Goal: Information Seeking & Learning: Learn about a topic

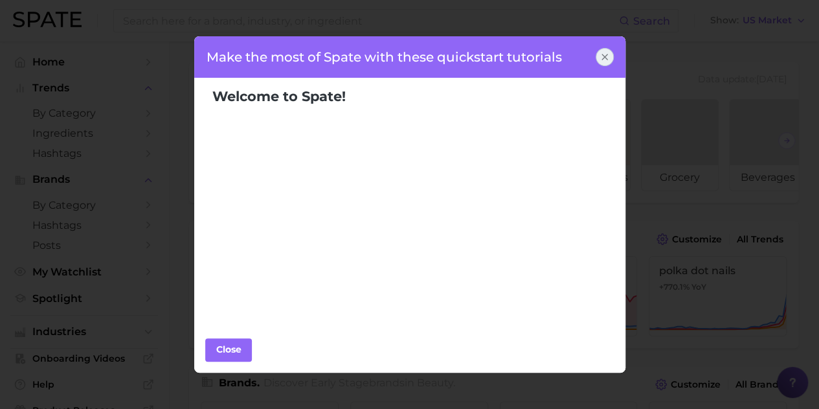
click at [321, 328] on div "Close" at bounding box center [409, 349] width 431 height 46
click at [241, 339] on button "Close" at bounding box center [228, 349] width 47 height 23
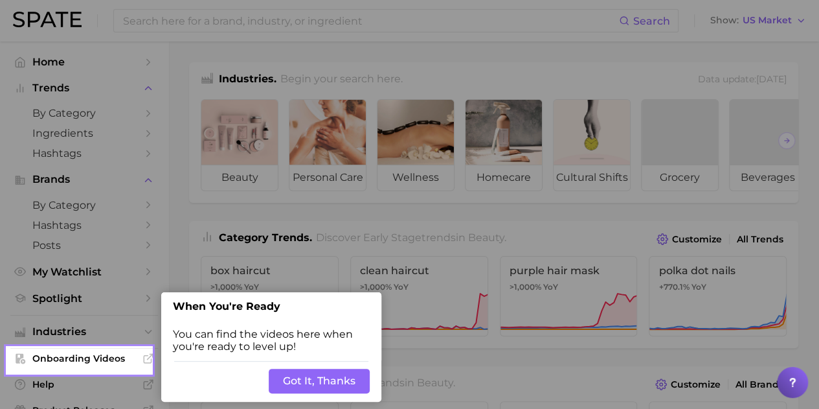
click at [284, 379] on button "Got It, Thanks" at bounding box center [319, 380] width 101 height 25
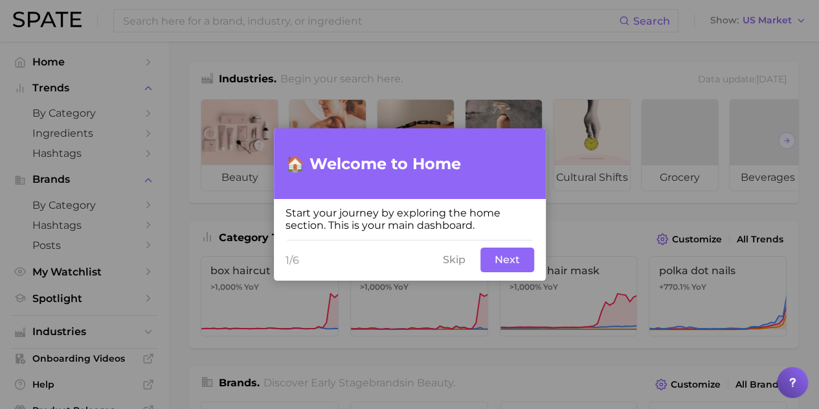
click at [475, 261] on div "1/6 Skip Next" at bounding box center [410, 259] width 272 height 41
click at [453, 258] on button "Skip" at bounding box center [454, 259] width 38 height 25
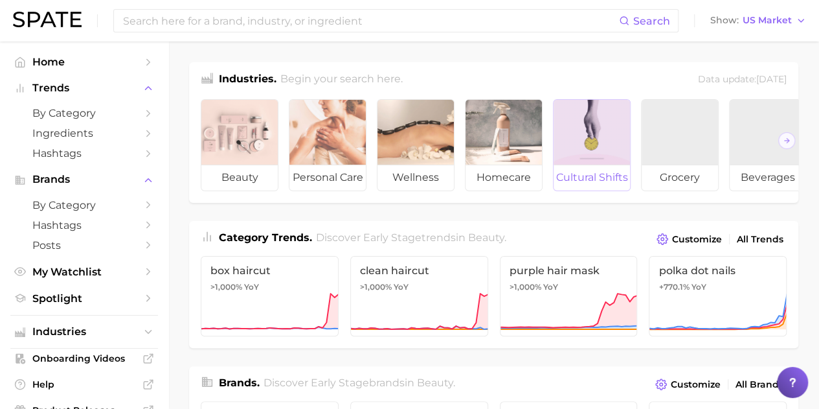
click at [597, 140] on div at bounding box center [592, 132] width 76 height 65
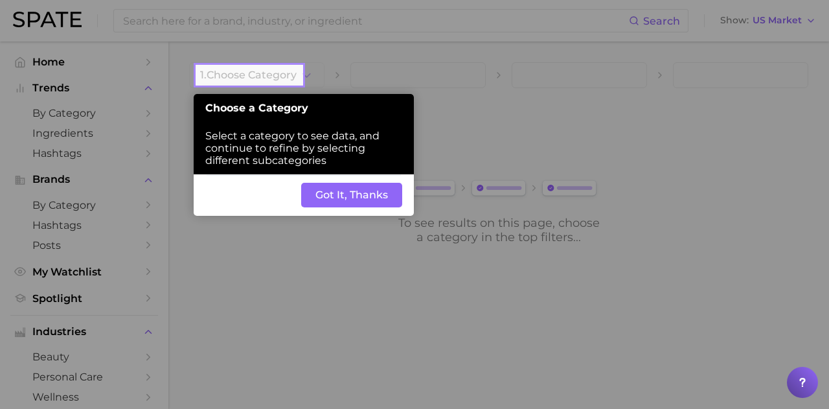
click at [355, 196] on button "Got It, Thanks" at bounding box center [351, 195] width 101 height 25
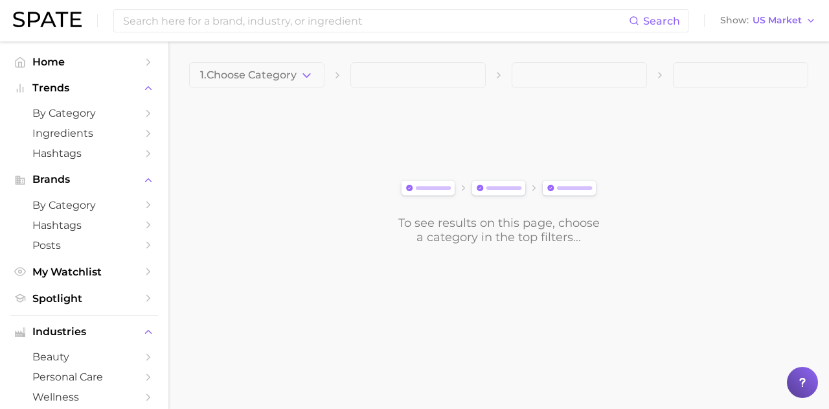
click at [264, 72] on span "1. Choose Category" at bounding box center [248, 75] width 96 height 12
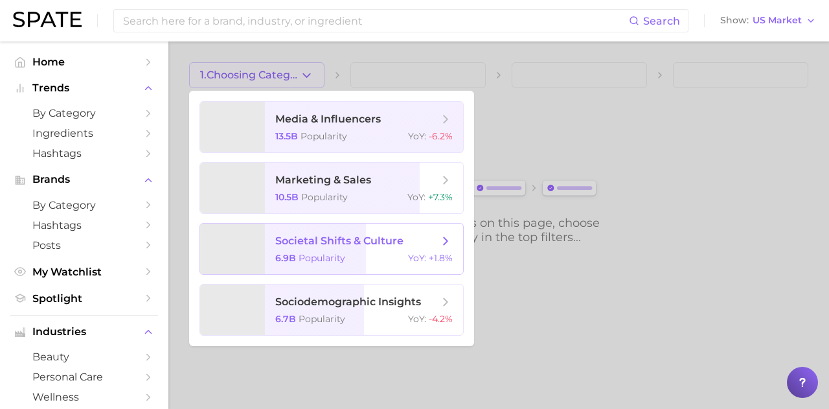
click at [322, 249] on span "societal shifts & culture 6.9b Popularity YoY : +1.8%" at bounding box center [364, 248] width 198 height 50
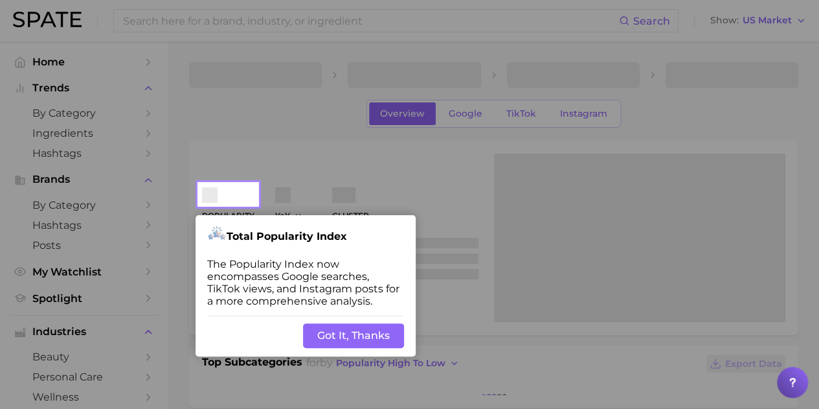
click at [334, 339] on button "Got It, Thanks" at bounding box center [353, 335] width 101 height 25
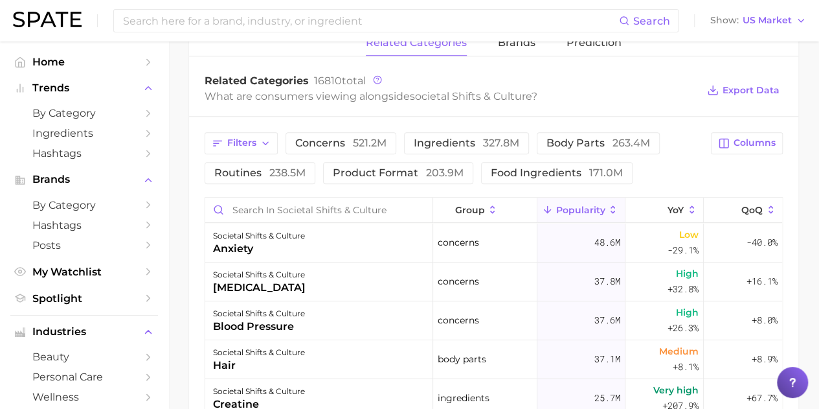
scroll to position [468, 0]
click at [686, 205] on icon at bounding box center [692, 209] width 12 height 12
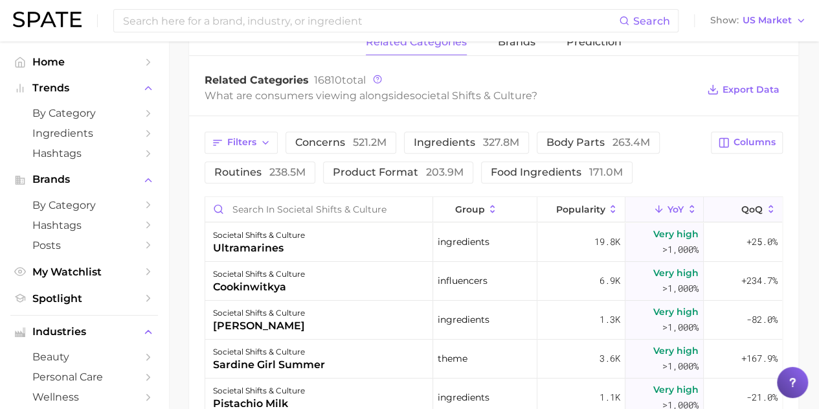
click at [741, 210] on span "QoQ" at bounding box center [751, 209] width 21 height 10
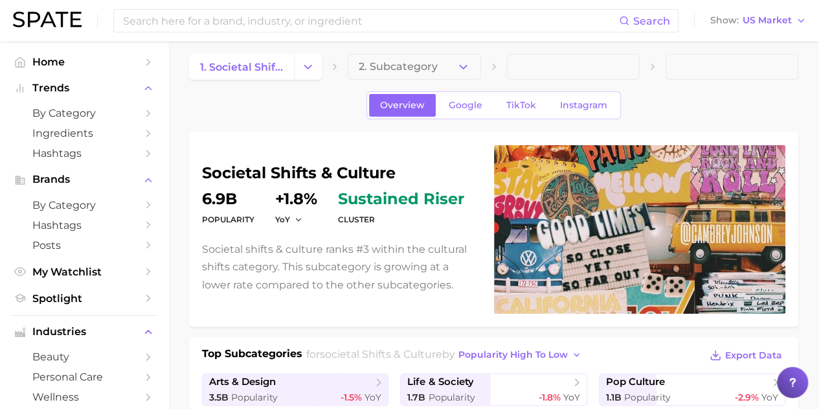
scroll to position [0, 0]
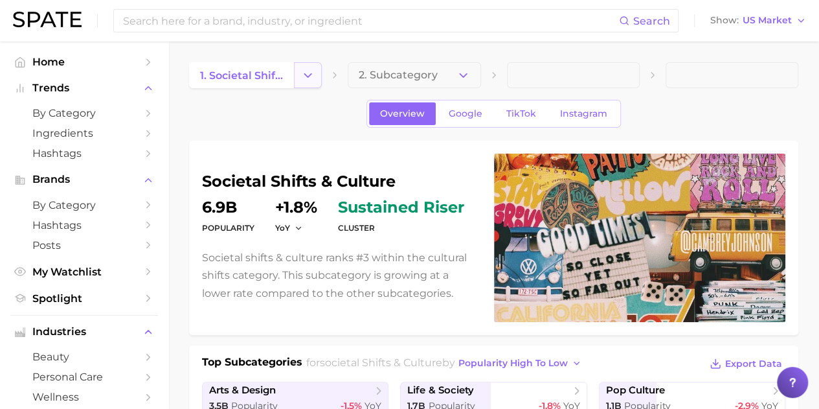
click at [298, 84] on button "Change Category" at bounding box center [308, 75] width 28 height 26
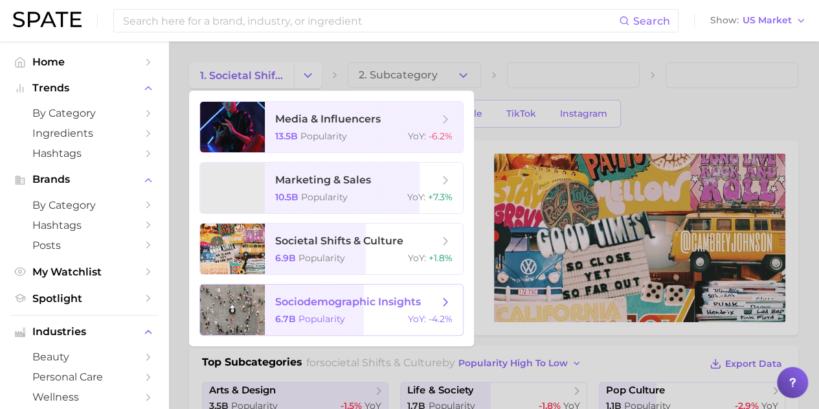
click at [306, 320] on span "Popularity" at bounding box center [321, 319] width 47 height 12
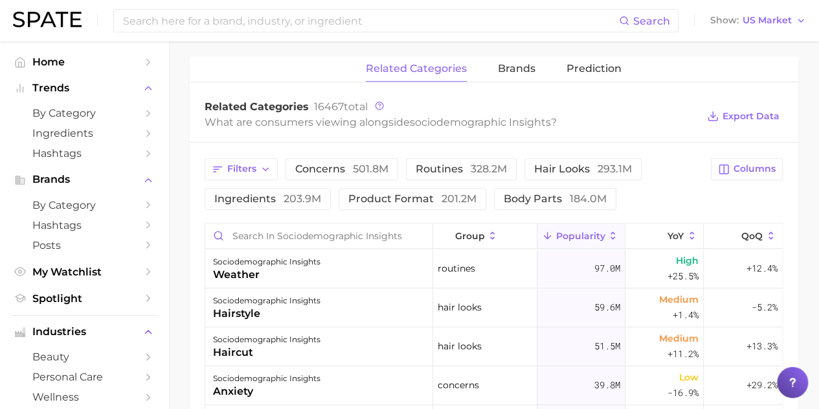
scroll to position [373, 0]
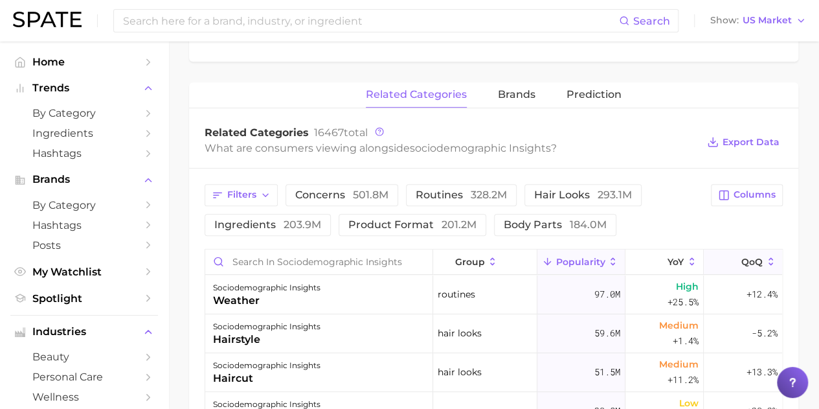
click at [745, 262] on span "QoQ" at bounding box center [751, 261] width 21 height 10
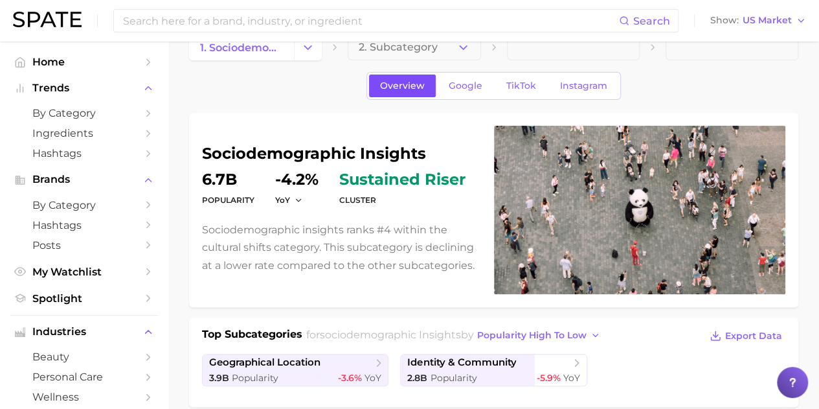
scroll to position [0, 0]
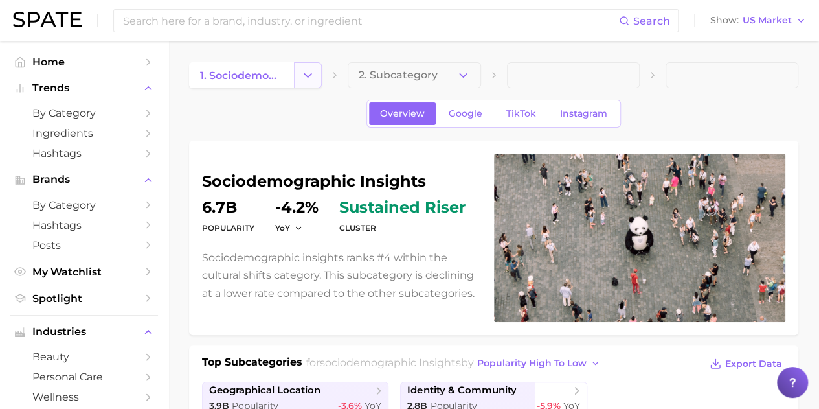
click at [302, 77] on icon "Change Category" at bounding box center [308, 76] width 14 height 14
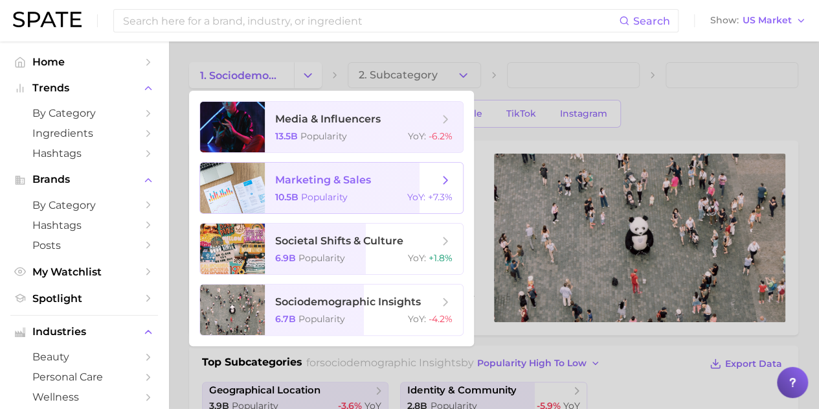
click at [272, 204] on span "marketing & sales 10.5b Popularity YoY : +7.3%" at bounding box center [364, 188] width 198 height 50
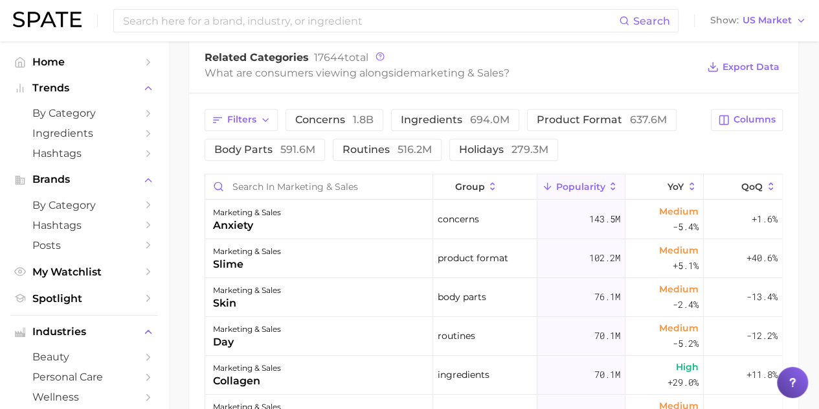
scroll to position [449, 0]
click at [737, 192] on button "QoQ" at bounding box center [743, 186] width 78 height 25
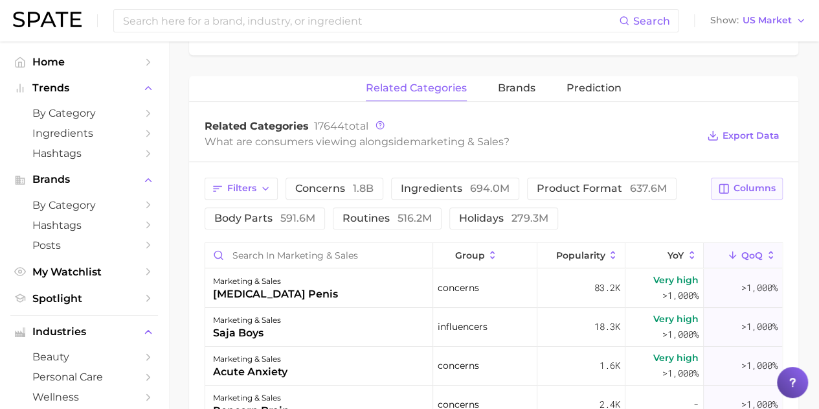
scroll to position [379, 0]
click at [622, 194] on button "product format 637.6m" at bounding box center [602, 189] width 150 height 22
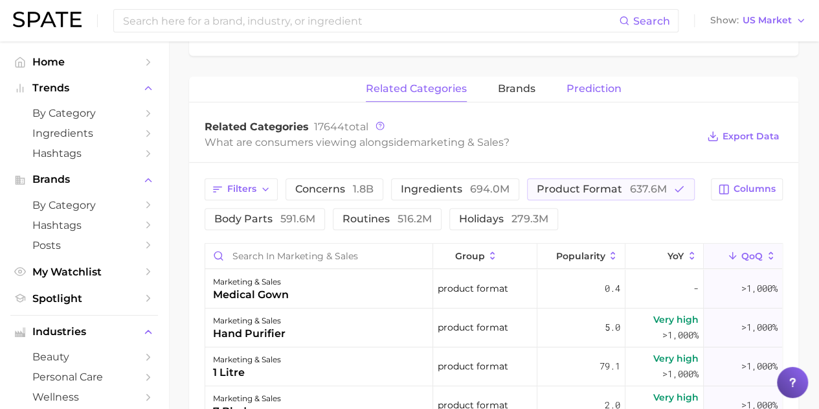
scroll to position [348, 0]
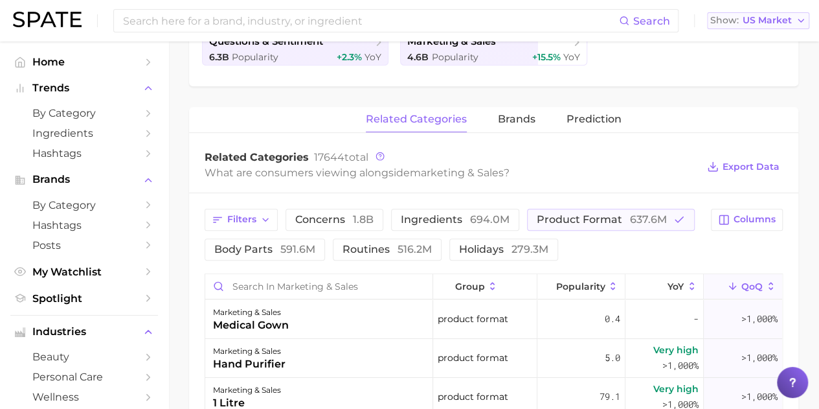
click at [732, 24] on span "Show" at bounding box center [724, 20] width 28 height 7
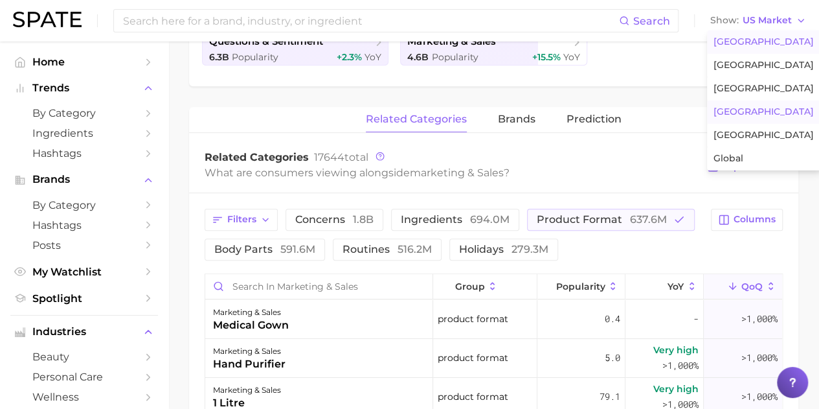
click at [729, 107] on span "[GEOGRAPHIC_DATA]" at bounding box center [763, 111] width 100 height 11
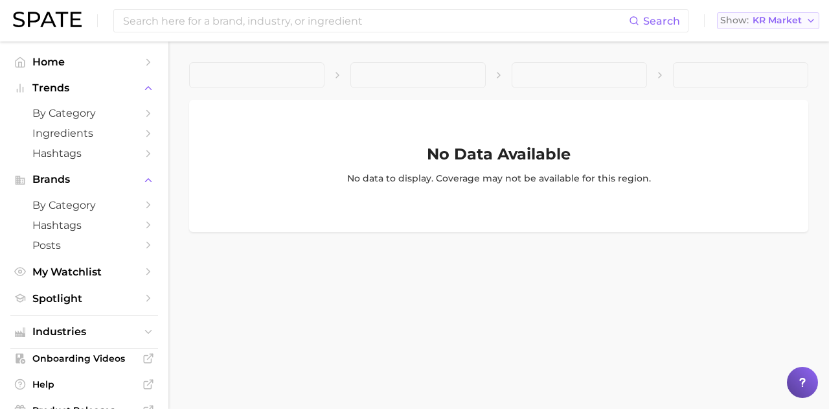
click at [753, 17] on span "KR Market" at bounding box center [776, 20] width 49 height 7
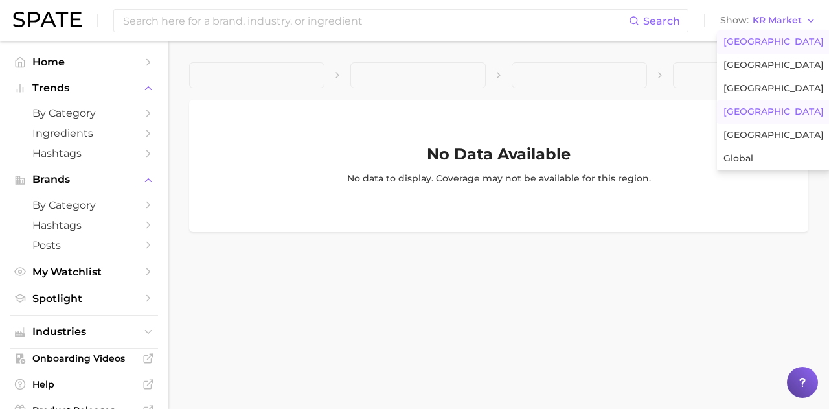
click at [743, 37] on span "[GEOGRAPHIC_DATA]" at bounding box center [773, 41] width 100 height 11
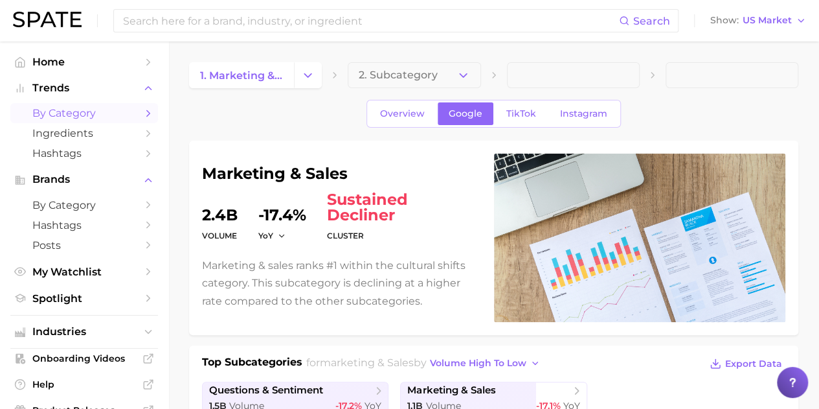
click at [76, 107] on span "by Category" at bounding box center [84, 113] width 104 height 12
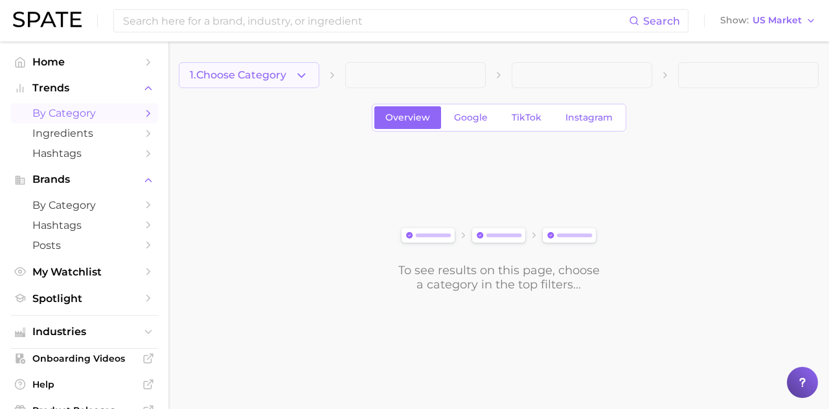
click at [228, 75] on span "1. Choose Category" at bounding box center [238, 75] width 96 height 12
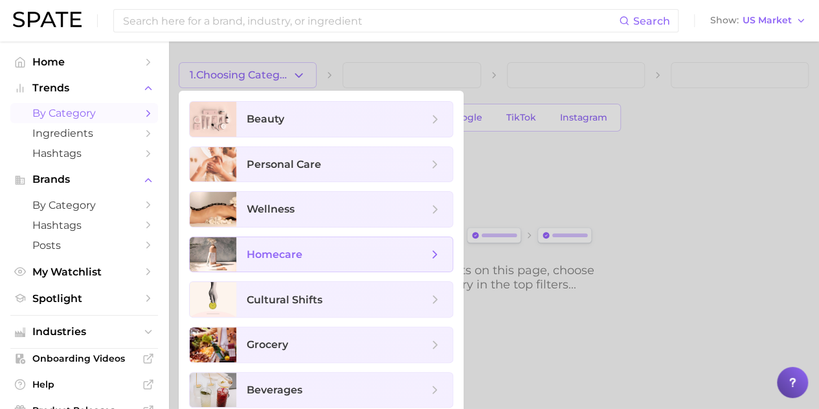
scroll to position [95, 0]
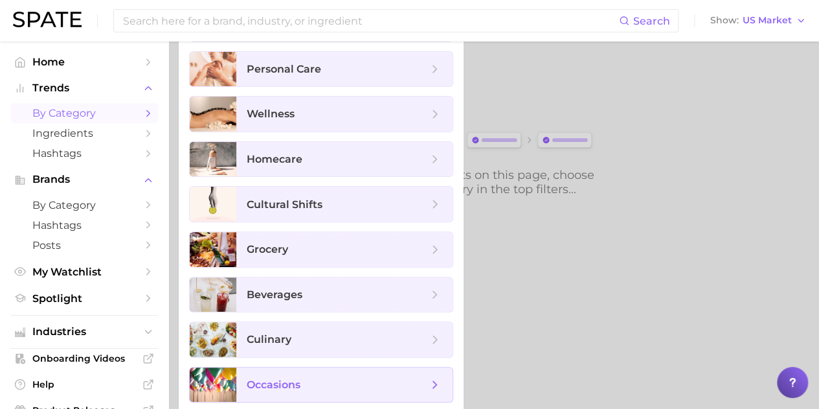
click at [245, 377] on span "occasions" at bounding box center [344, 384] width 216 height 35
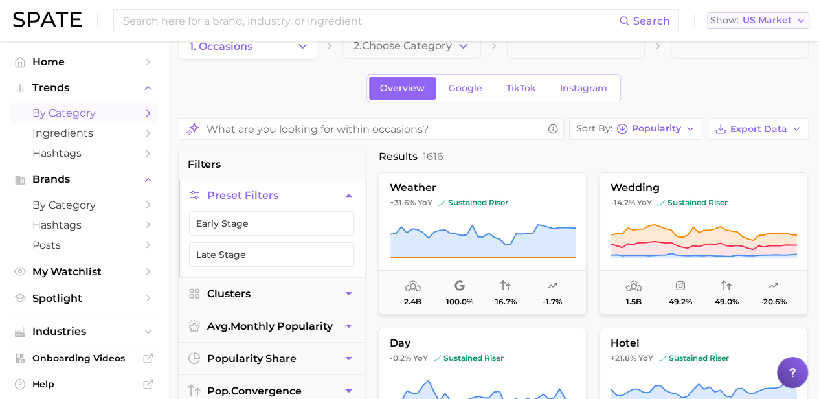
click at [759, 24] on span "US Market" at bounding box center [767, 20] width 49 height 7
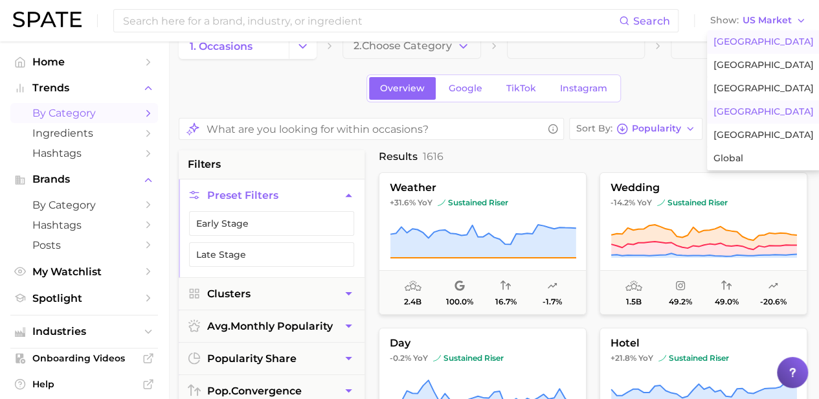
click at [746, 112] on span "[GEOGRAPHIC_DATA]" at bounding box center [763, 111] width 100 height 11
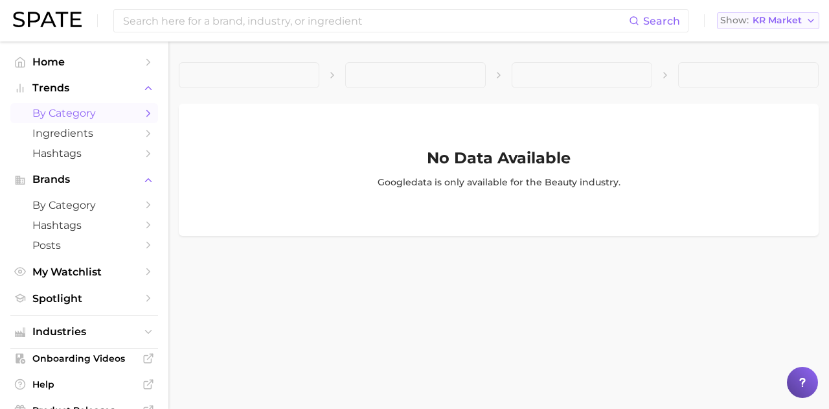
click at [743, 17] on span "Show" at bounding box center [734, 20] width 28 height 7
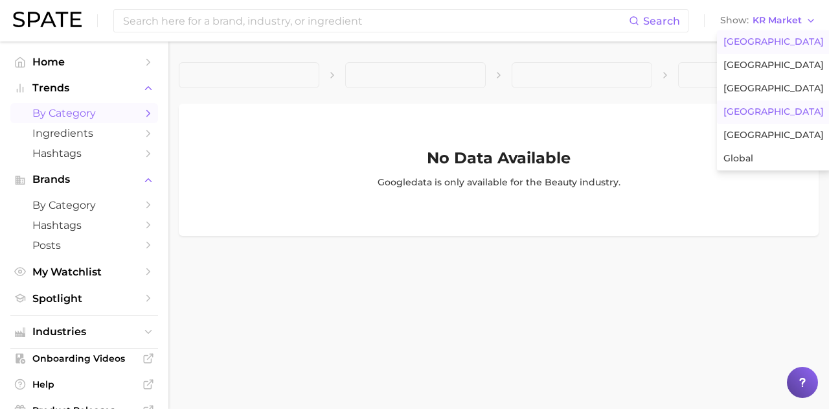
click at [741, 38] on span "[GEOGRAPHIC_DATA]" at bounding box center [773, 41] width 100 height 11
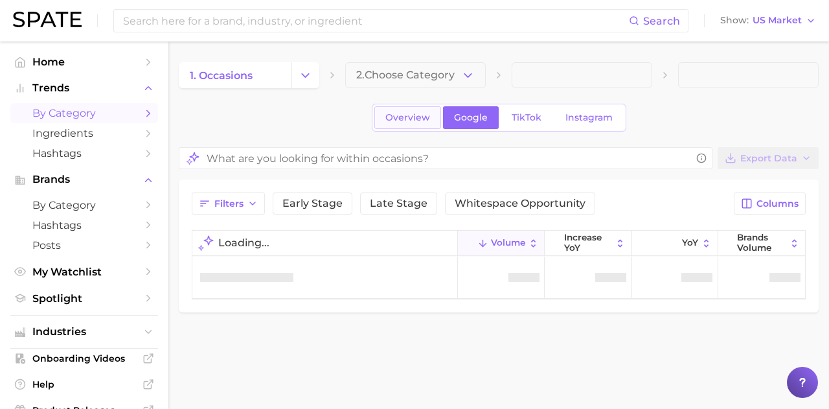
click at [408, 124] on link "Overview" at bounding box center [407, 117] width 67 height 23
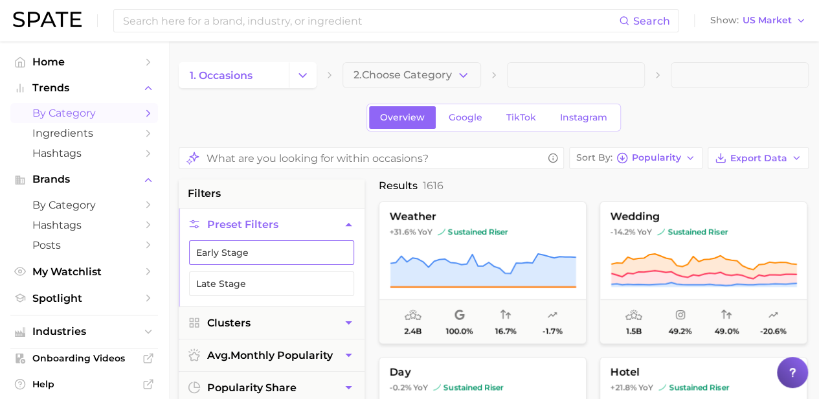
click at [311, 257] on button "Early Stage" at bounding box center [271, 252] width 165 height 25
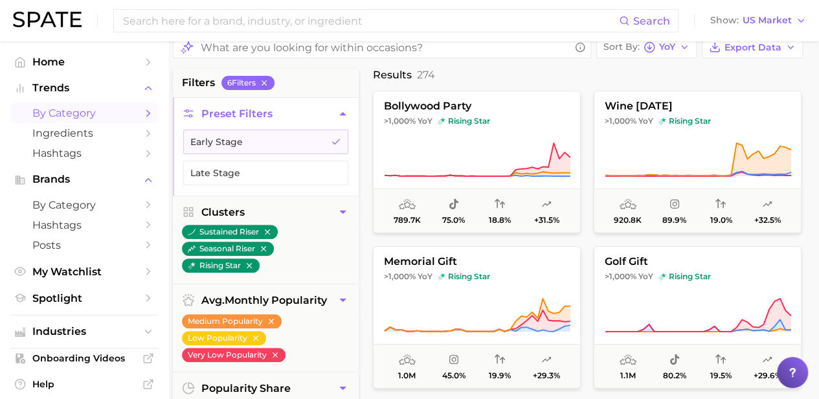
scroll to position [0, 6]
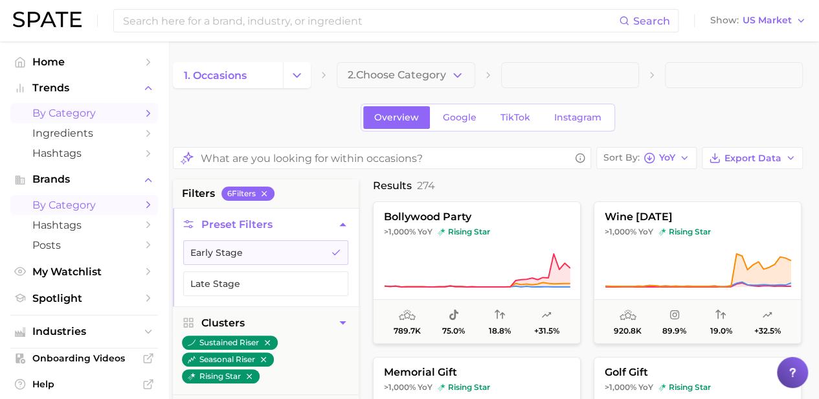
click at [74, 205] on span "by Category" at bounding box center [84, 205] width 104 height 12
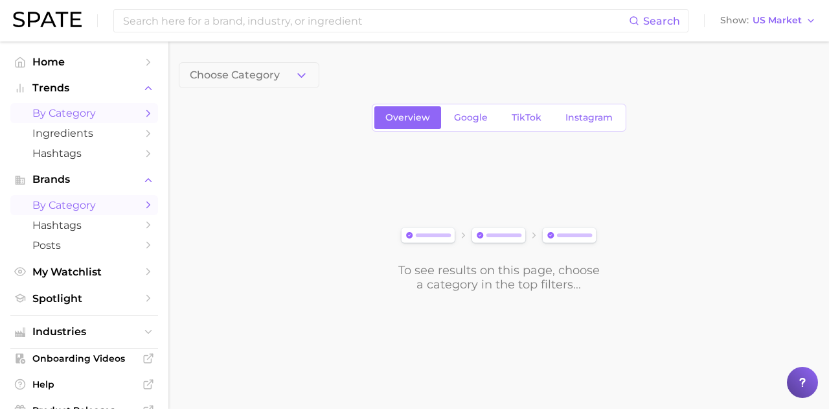
click at [88, 106] on link "by Category" at bounding box center [84, 113] width 148 height 20
click at [241, 76] on span "1. Choose Category" at bounding box center [238, 75] width 96 height 12
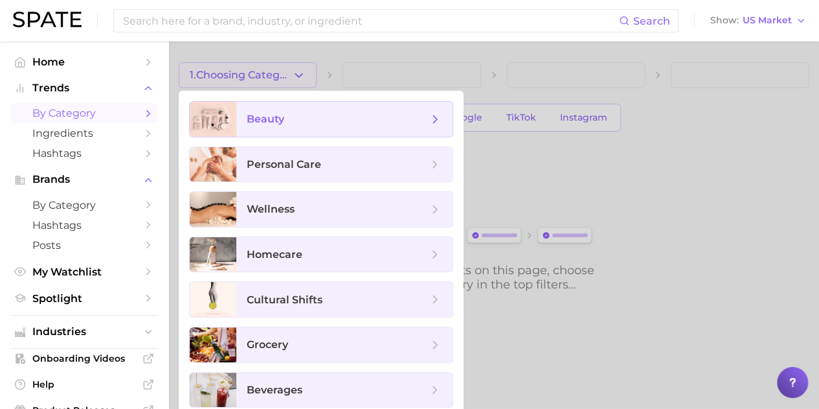
click at [245, 128] on span "beauty" at bounding box center [344, 119] width 216 height 35
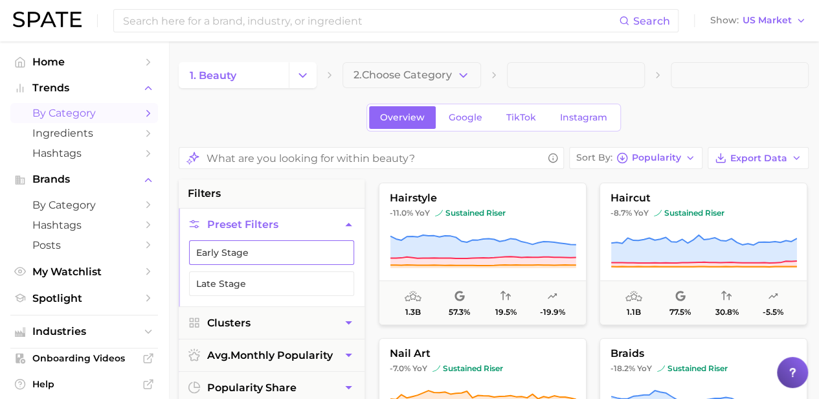
click at [295, 255] on button "Early Stage" at bounding box center [271, 252] width 165 height 25
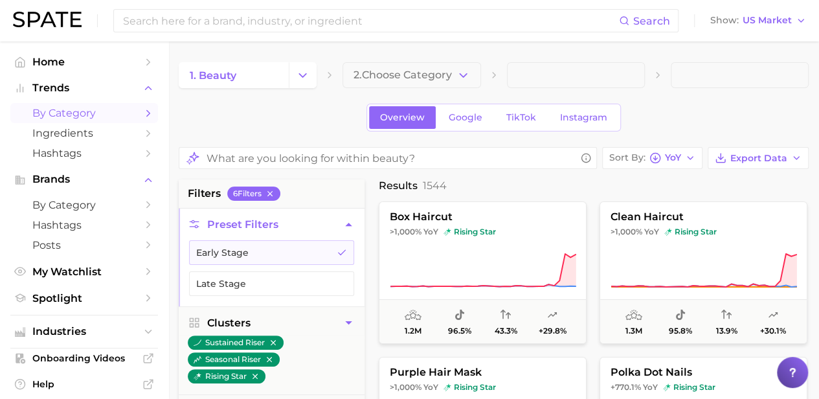
click at [783, 74] on span at bounding box center [740, 75] width 138 height 26
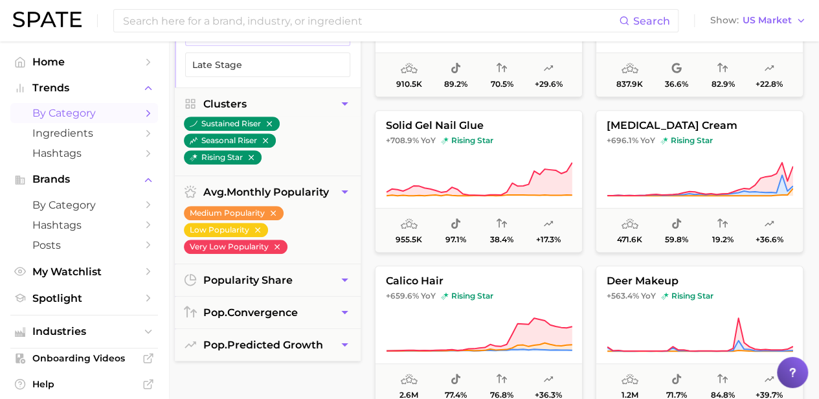
scroll to position [0, 4]
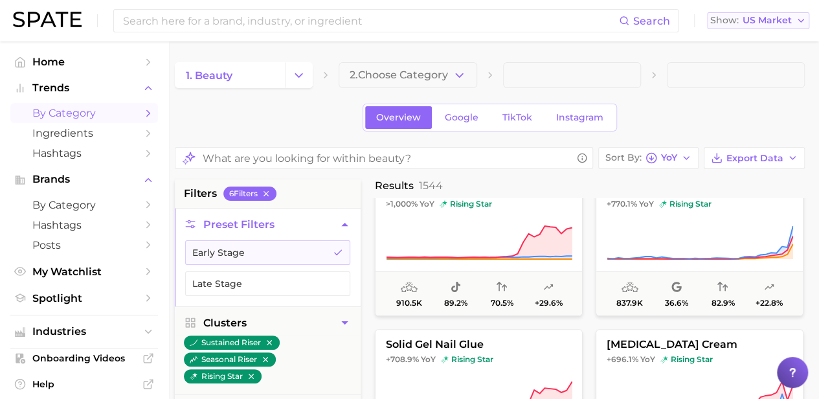
click at [749, 20] on span "US Market" at bounding box center [767, 20] width 49 height 7
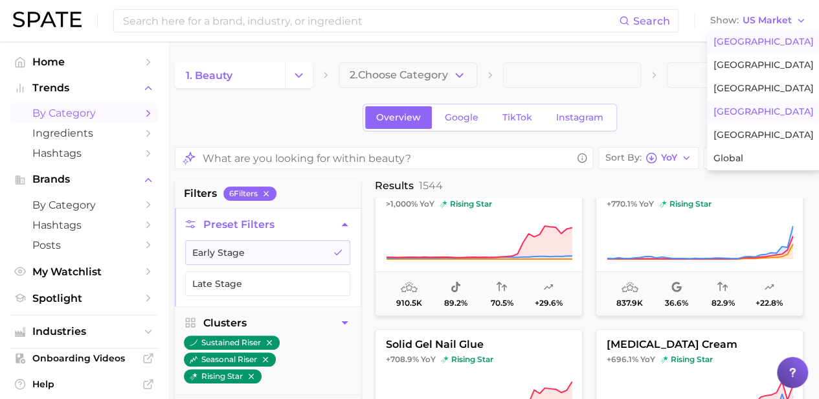
click at [724, 113] on span "[GEOGRAPHIC_DATA]" at bounding box center [763, 111] width 100 height 11
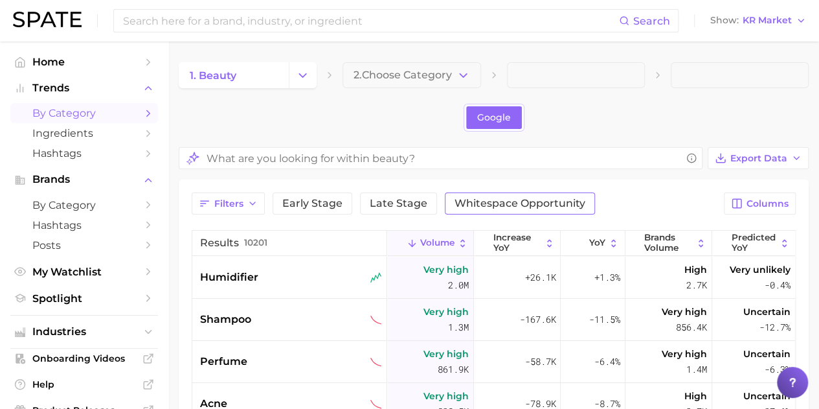
click at [521, 192] on button "Whitespace Opportunity" at bounding box center [520, 203] width 150 height 22
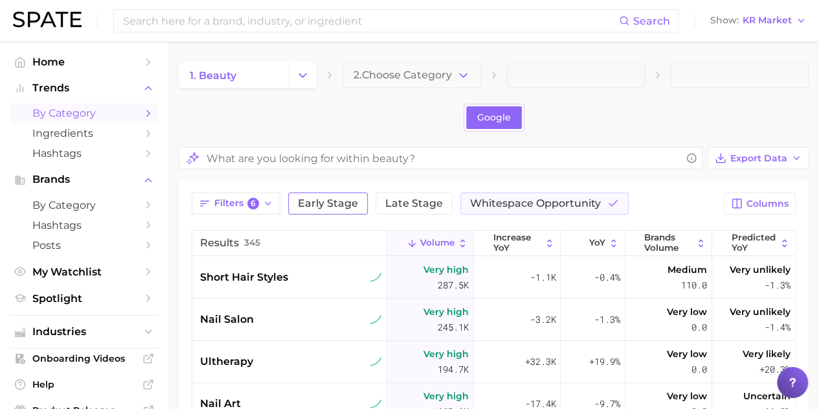
click at [335, 207] on span "Early Stage" at bounding box center [328, 203] width 60 height 10
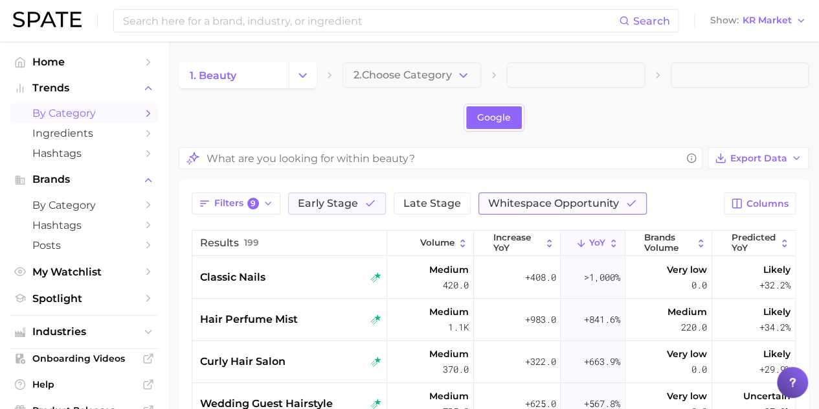
click at [568, 199] on span "Whitespace Opportunity" at bounding box center [553, 203] width 131 height 10
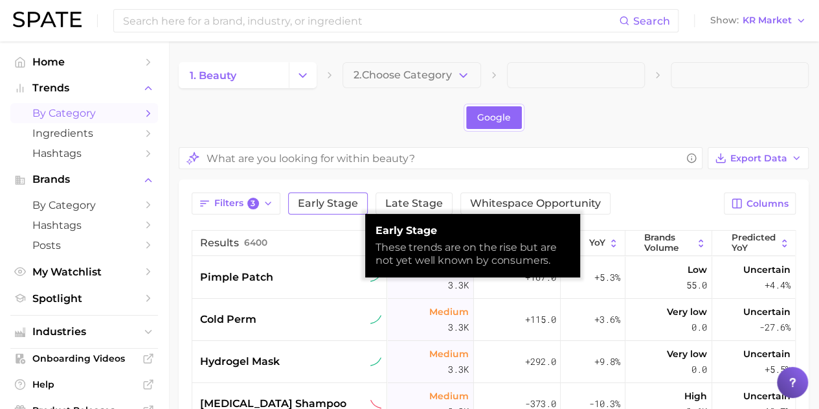
click at [334, 207] on span "Early Stage" at bounding box center [328, 203] width 60 height 10
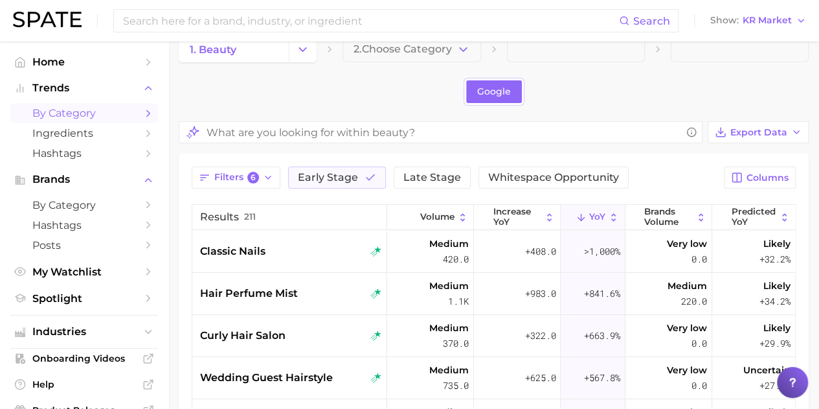
scroll to position [12, 0]
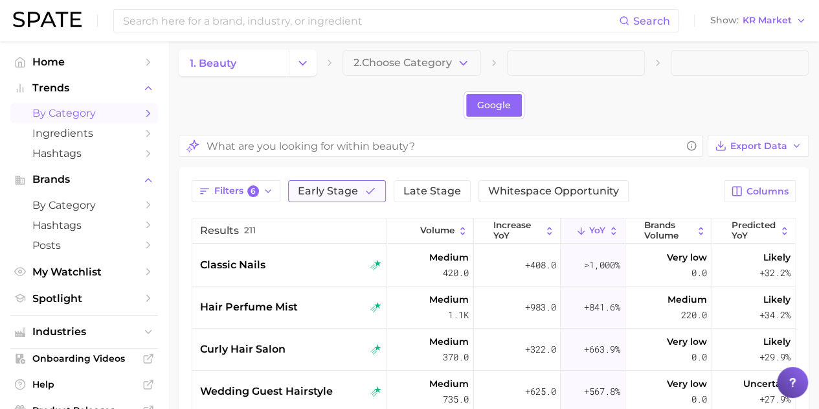
click at [326, 186] on span "Early Stage" at bounding box center [328, 191] width 60 height 10
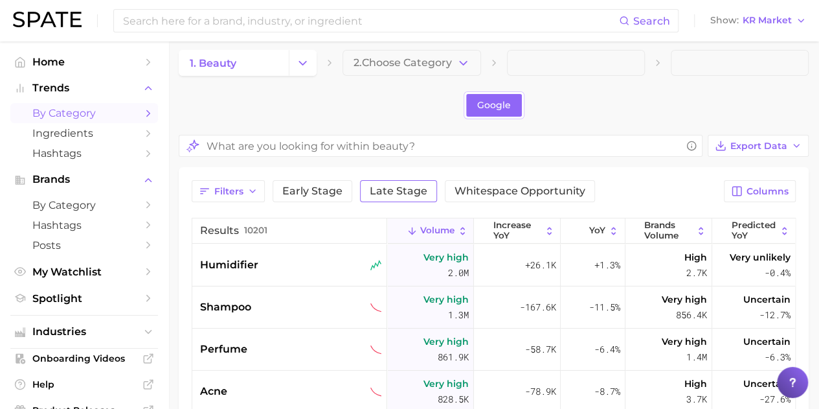
click at [425, 183] on button "Late Stage" at bounding box center [398, 191] width 77 height 22
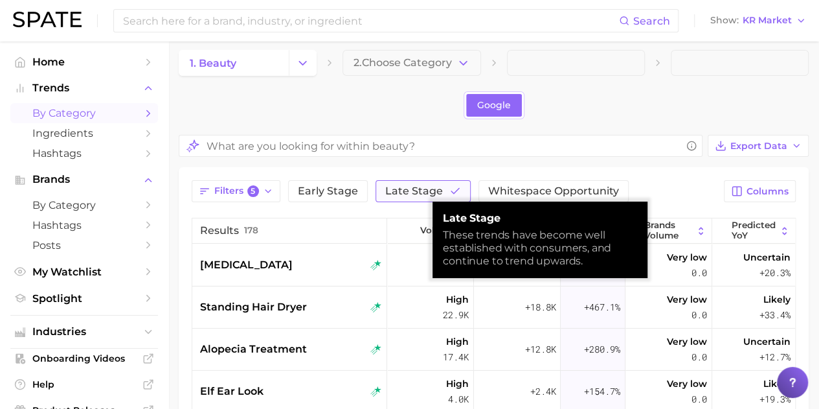
click at [425, 186] on span "Late Stage" at bounding box center [414, 191] width 58 height 10
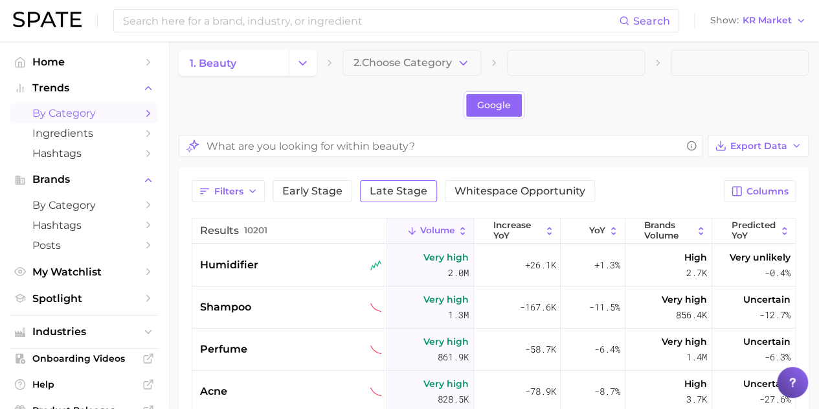
click at [397, 191] on span "Late Stage" at bounding box center [399, 191] width 58 height 10
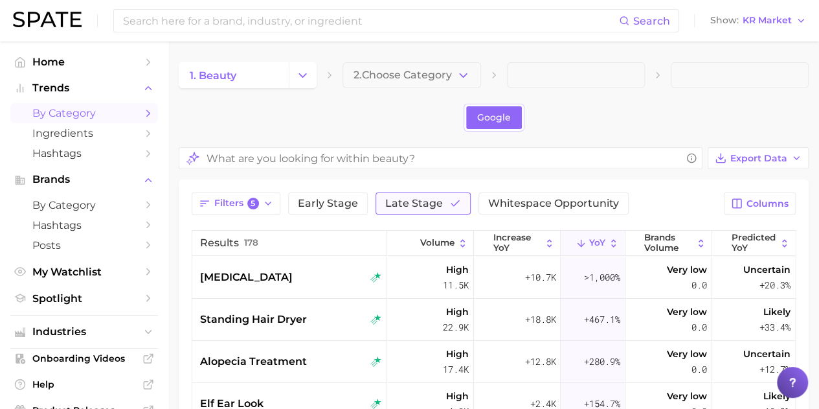
click at [431, 206] on span "Late Stage" at bounding box center [414, 203] width 58 height 10
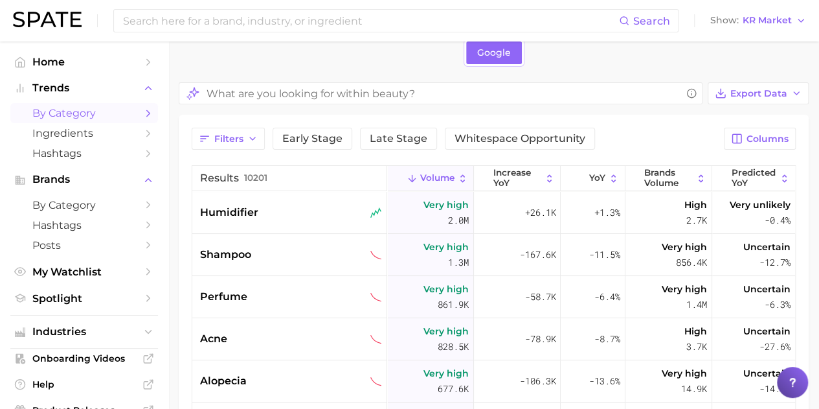
scroll to position [65, 0]
click at [779, 177] on icon at bounding box center [784, 178] width 11 height 11
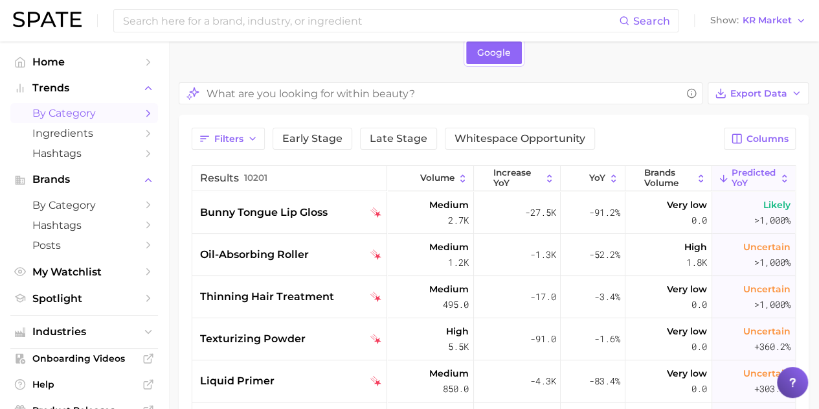
click at [782, 179] on icon at bounding box center [784, 178] width 5 height 8
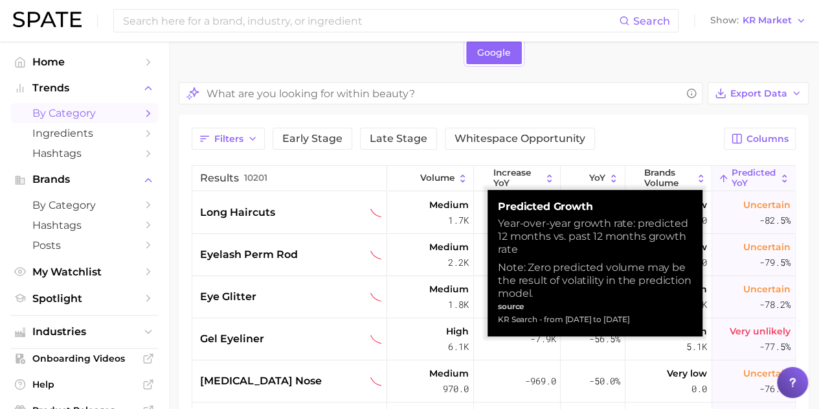
click at [782, 179] on icon at bounding box center [784, 178] width 5 height 8
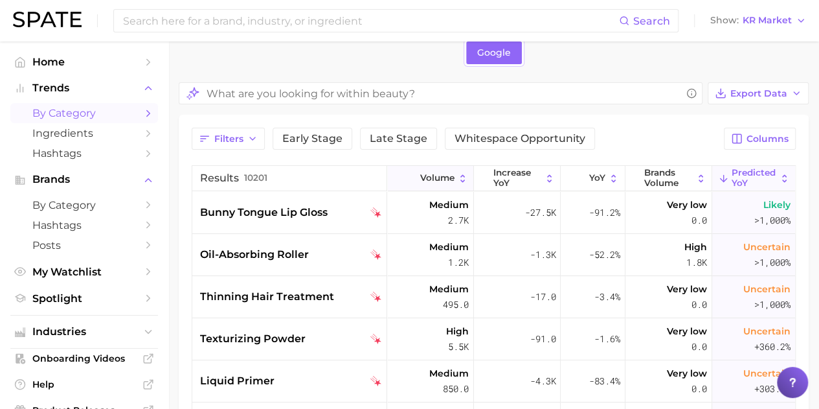
click at [457, 178] on icon at bounding box center [462, 178] width 11 height 11
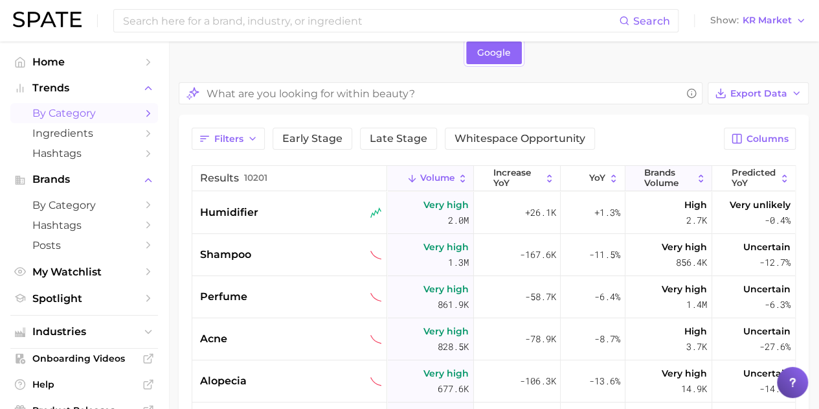
click at [687, 183] on button "Brands Volume" at bounding box center [668, 178] width 87 height 25
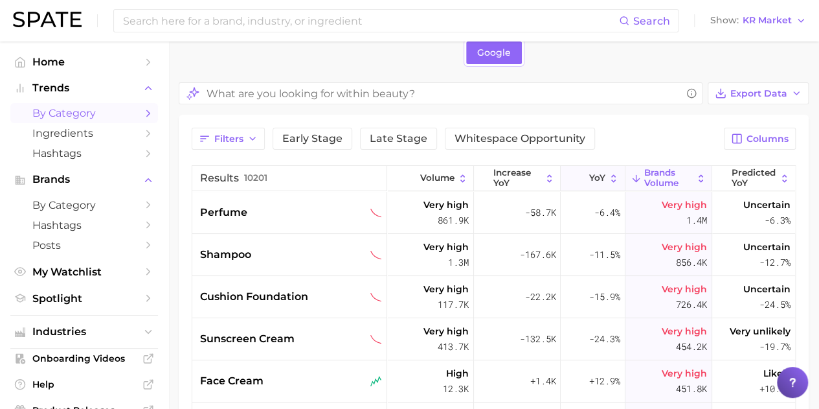
click at [608, 177] on icon at bounding box center [613, 178] width 11 height 11
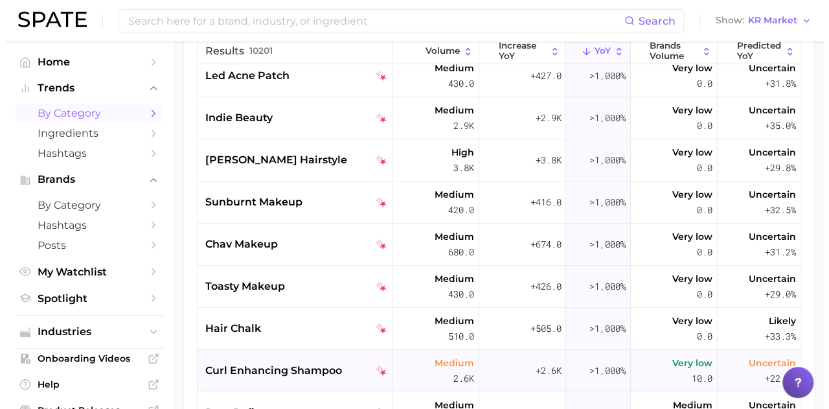
scroll to position [488, 0]
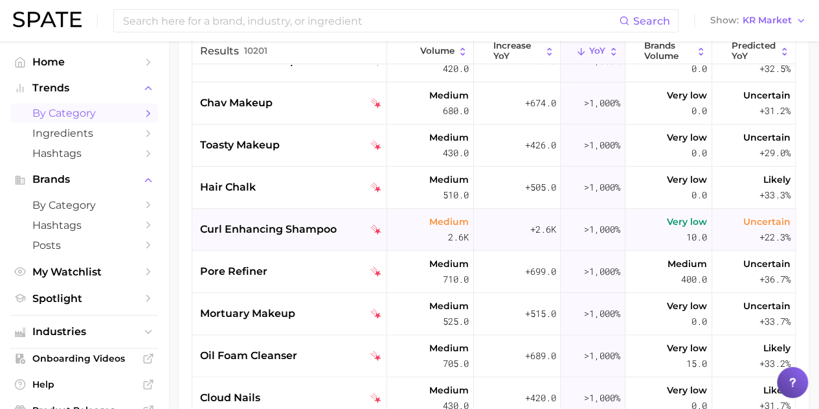
click at [390, 353] on div "Medium 705.0" at bounding box center [430, 356] width 87 height 42
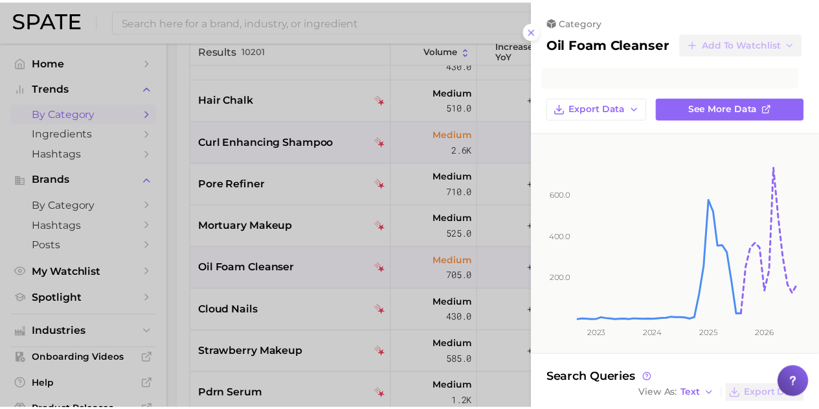
scroll to position [576, 0]
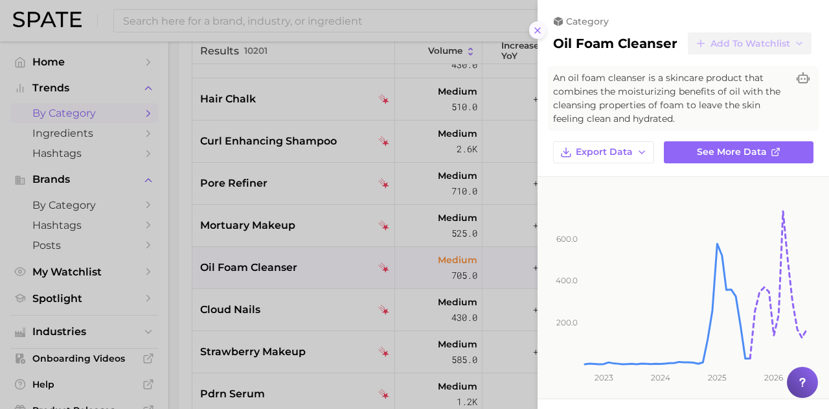
click at [537, 30] on line at bounding box center [537, 30] width 5 height 5
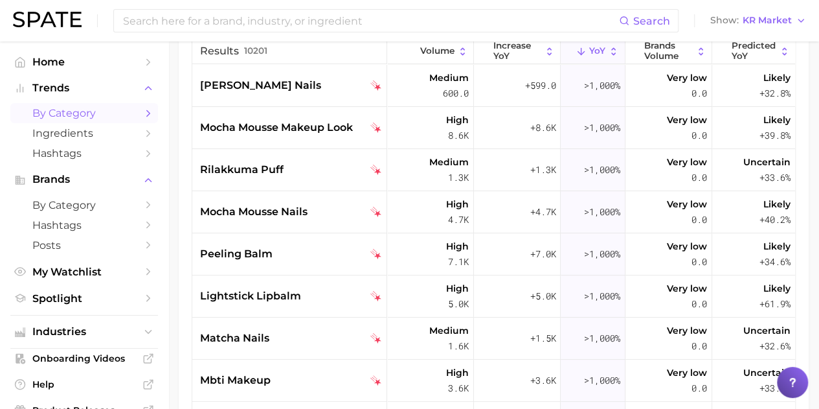
scroll to position [0, 0]
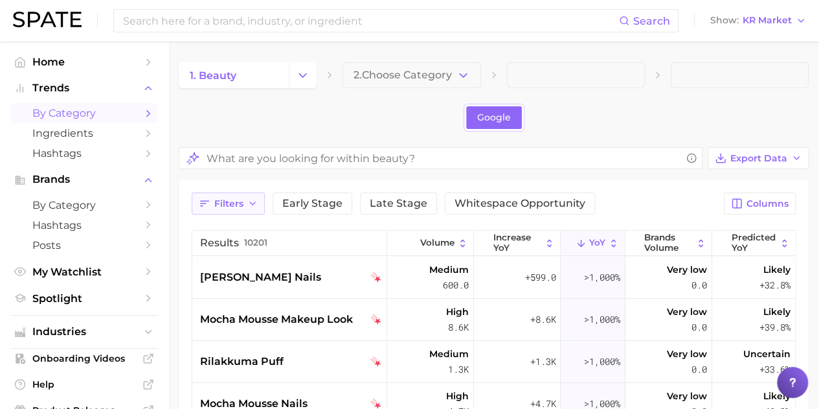
click at [250, 198] on icon "button" at bounding box center [252, 203] width 10 height 10
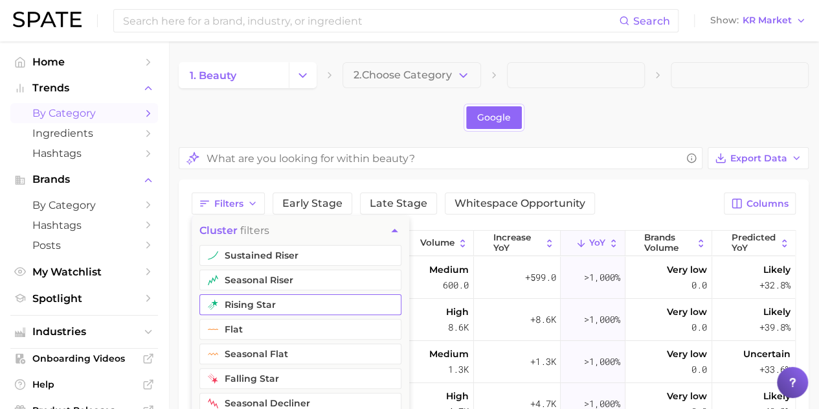
click at [243, 300] on button "rising star" at bounding box center [300, 304] width 202 height 21
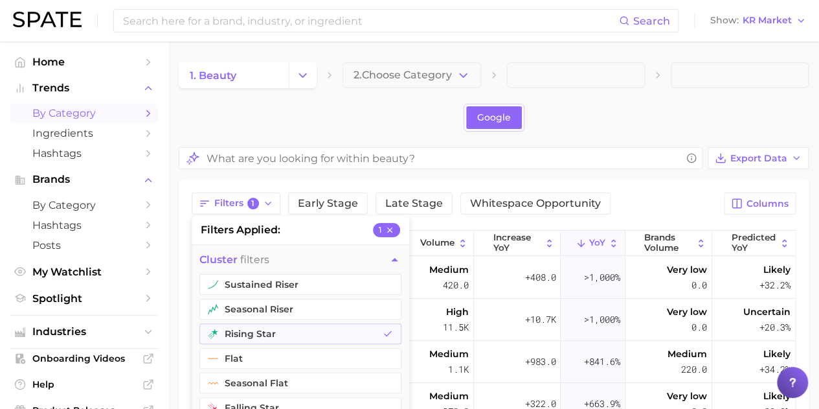
click at [618, 86] on span at bounding box center [576, 75] width 138 height 26
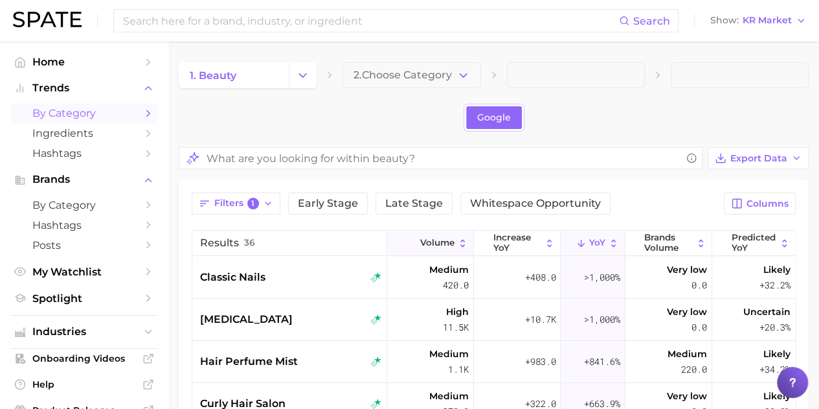
click at [457, 245] on icon at bounding box center [462, 243] width 11 height 11
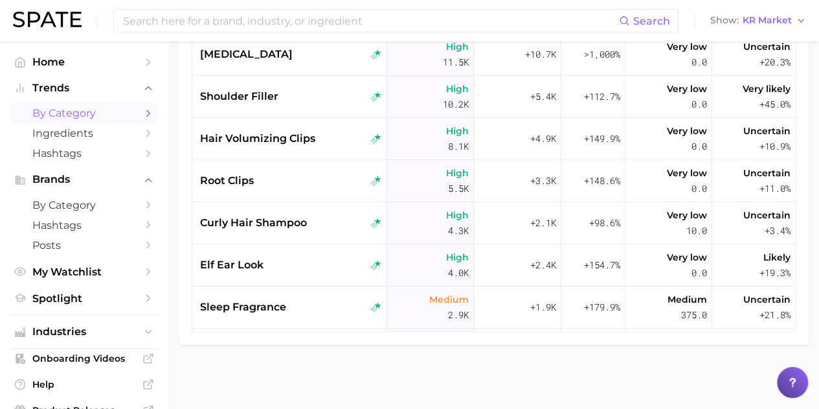
scroll to position [14, 0]
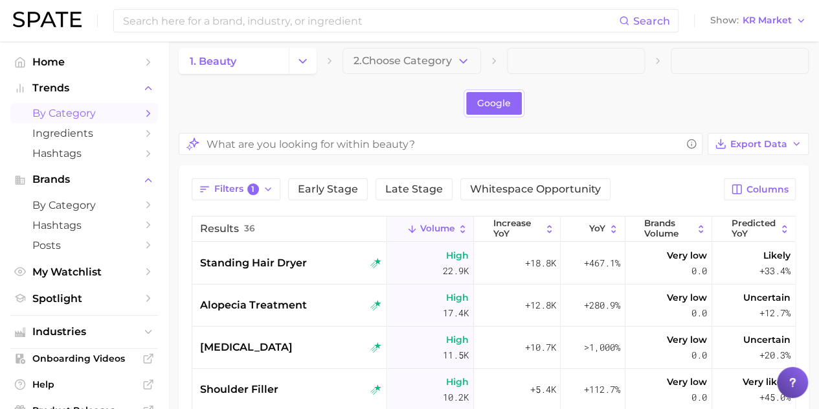
click at [730, 32] on div "Search Show KR Market" at bounding box center [409, 20] width 793 height 41
click at [300, 140] on input "What are you looking for within beauty?" at bounding box center [444, 143] width 475 height 25
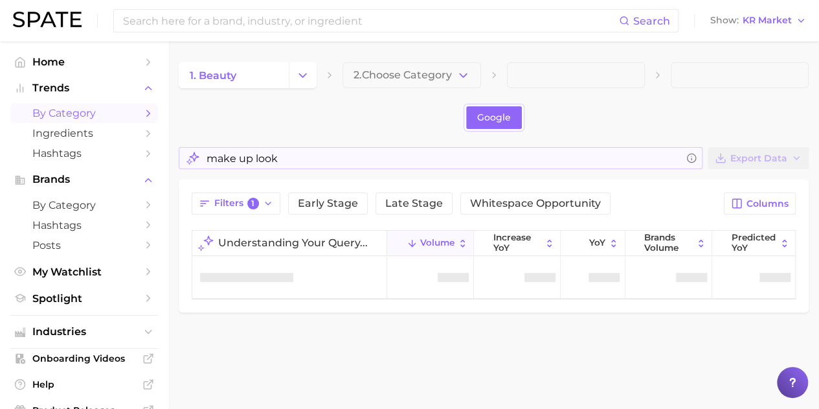
scroll to position [0, 0]
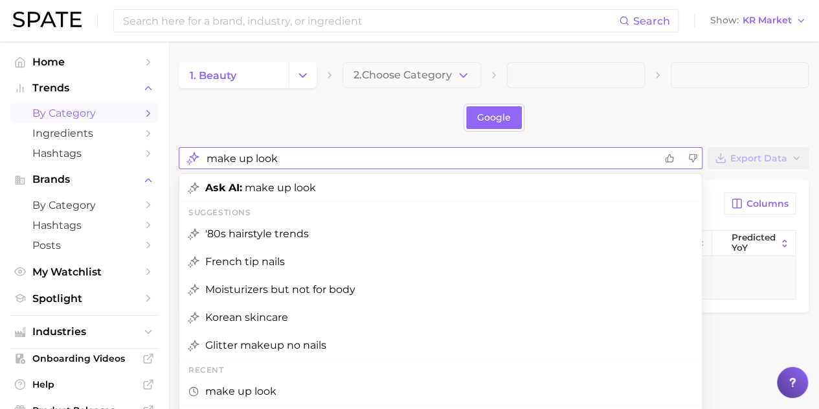
drag, startPoint x: 280, startPoint y: 159, endPoint x: 175, endPoint y: 167, distance: 105.2
click at [175, 167] on main "1. beauty 2. Choose Category Google make up look Ask AI: make up look Suggestio…" at bounding box center [493, 208] width 651 height 335
type input "look"
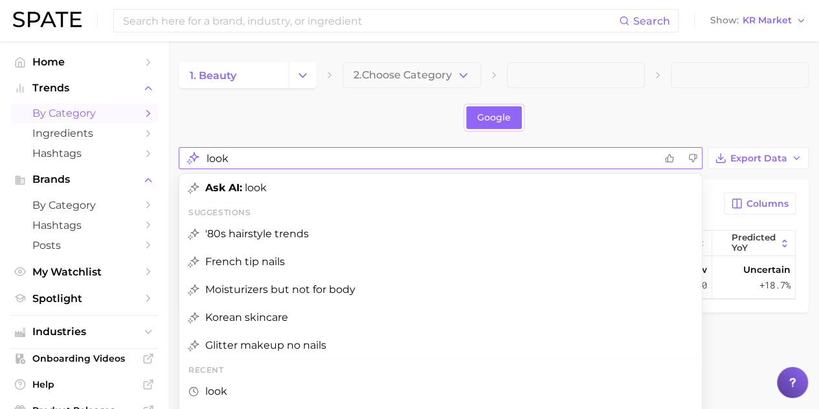
drag, startPoint x: 251, startPoint y: 163, endPoint x: 192, endPoint y: 162, distance: 59.6
click at [192, 162] on div "look" at bounding box center [441, 158] width 524 height 22
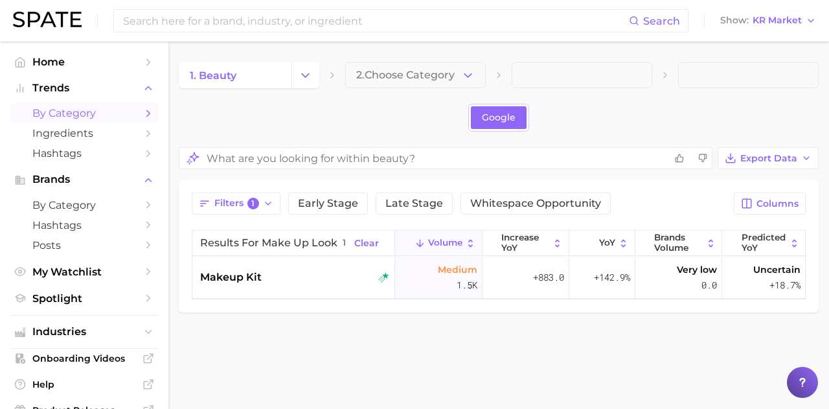
click at [729, 118] on div "Google" at bounding box center [499, 118] width 640 height 28
click at [259, 199] on button "Filters 1" at bounding box center [236, 203] width 89 height 22
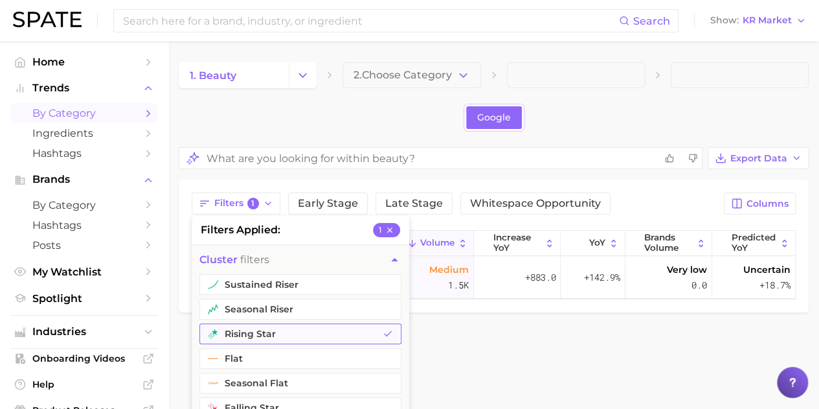
click at [256, 333] on button "rising star" at bounding box center [300, 333] width 202 height 21
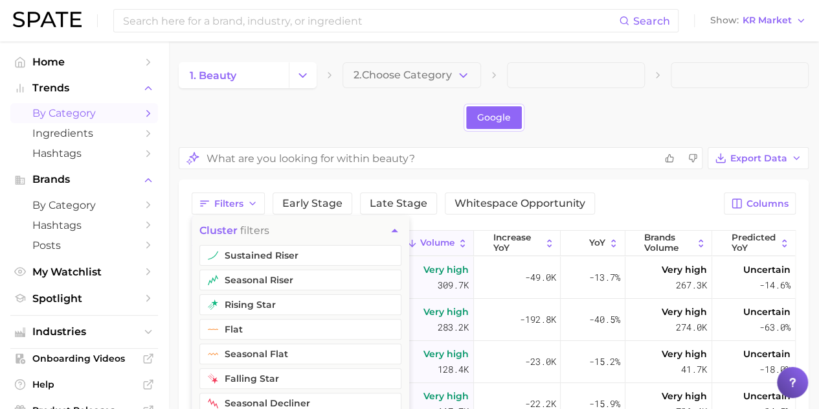
click at [589, 134] on div "1. beauty 2. Choose Category Google Export Data Filters cluster filters sustain…" at bounding box center [494, 356] width 630 height 589
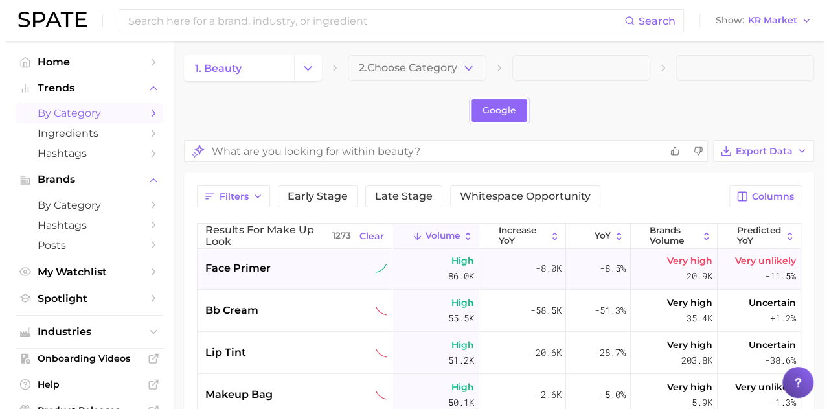
scroll to position [254, 0]
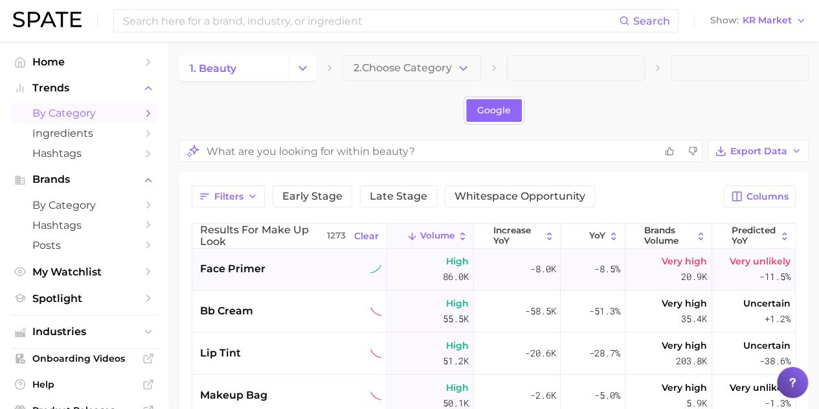
click at [259, 273] on span "face primer" at bounding box center [232, 269] width 65 height 16
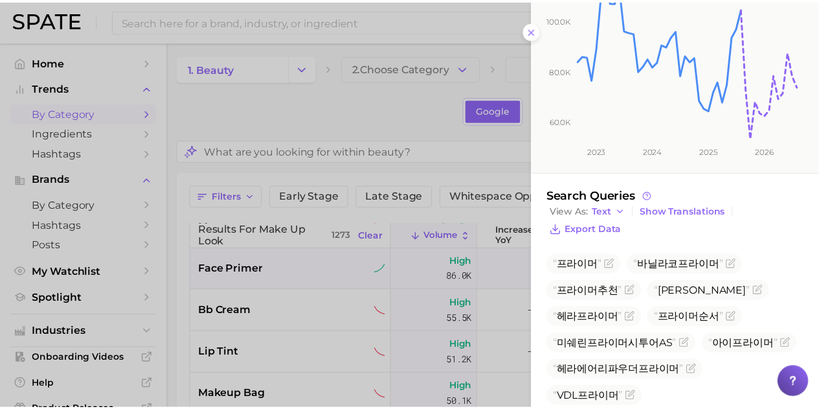
scroll to position [297, 0]
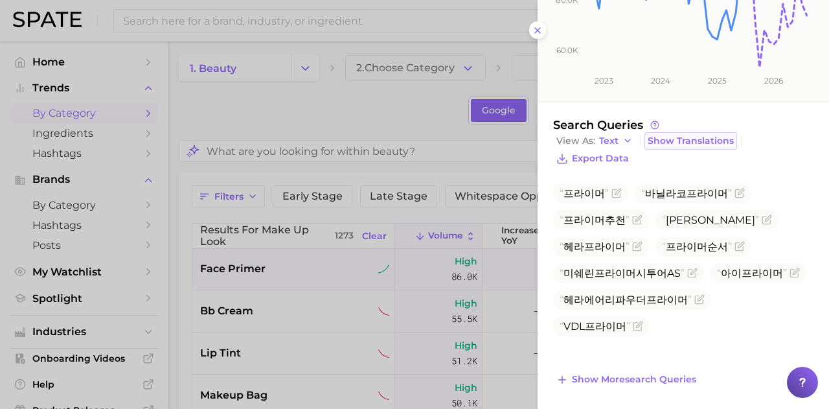
click at [680, 142] on span "Show Translations" at bounding box center [690, 140] width 86 height 11
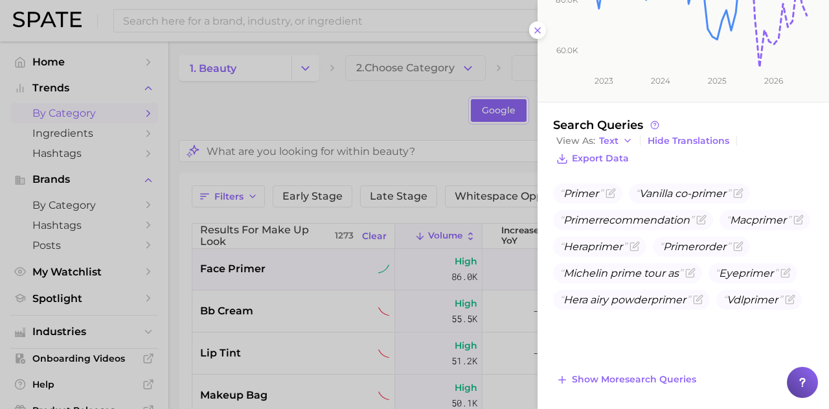
click at [384, 134] on div at bounding box center [414, 204] width 829 height 409
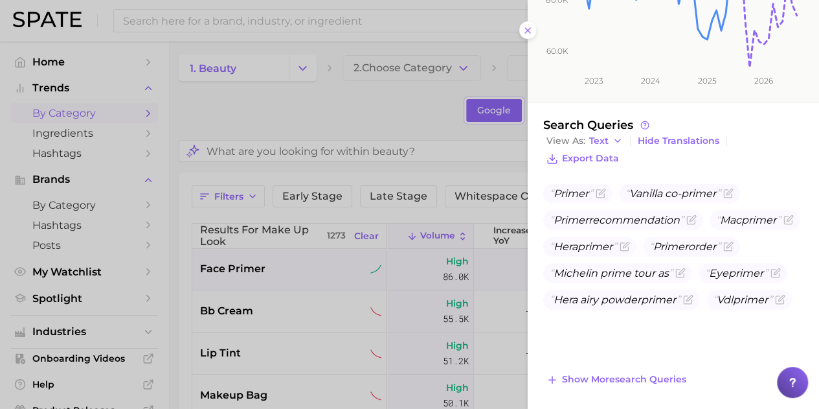
scroll to position [0, 0]
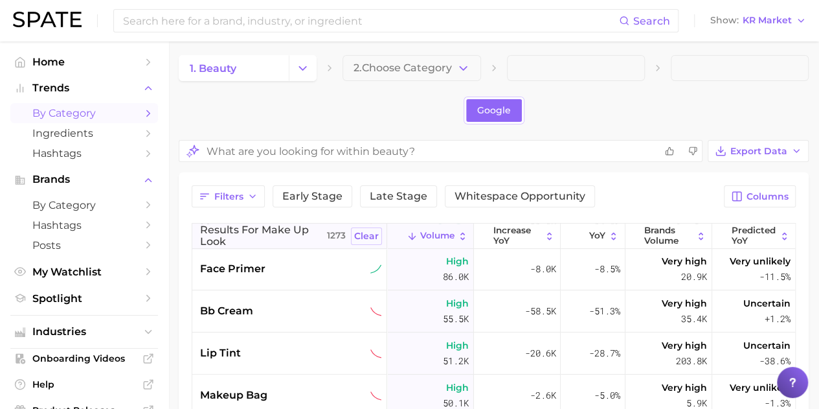
click at [354, 230] on span "Clear" at bounding box center [366, 235] width 25 height 11
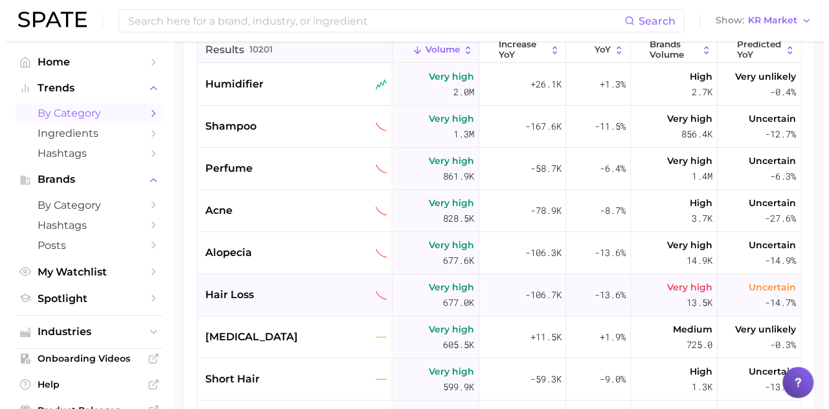
scroll to position [47, 0]
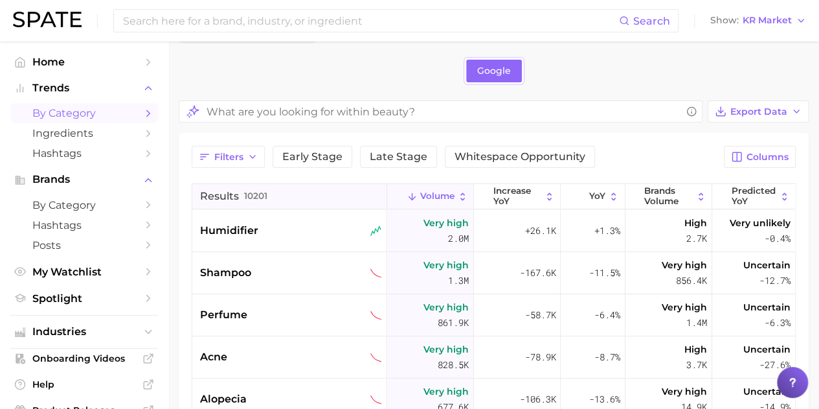
click at [460, 196] on icon at bounding box center [462, 196] width 5 height 8
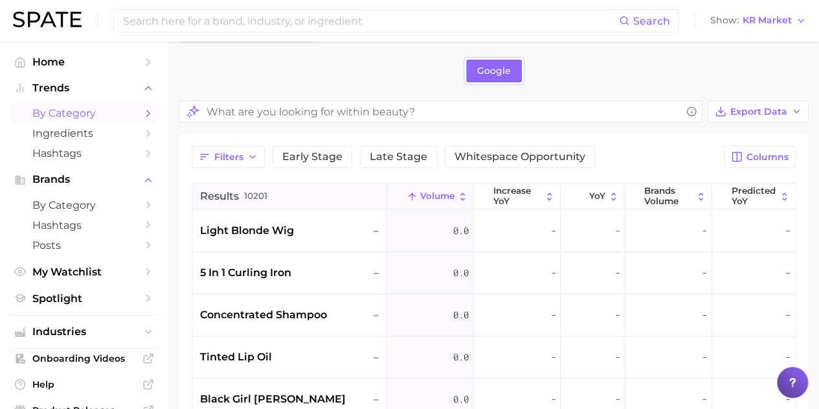
click at [457, 196] on icon at bounding box center [462, 196] width 11 height 11
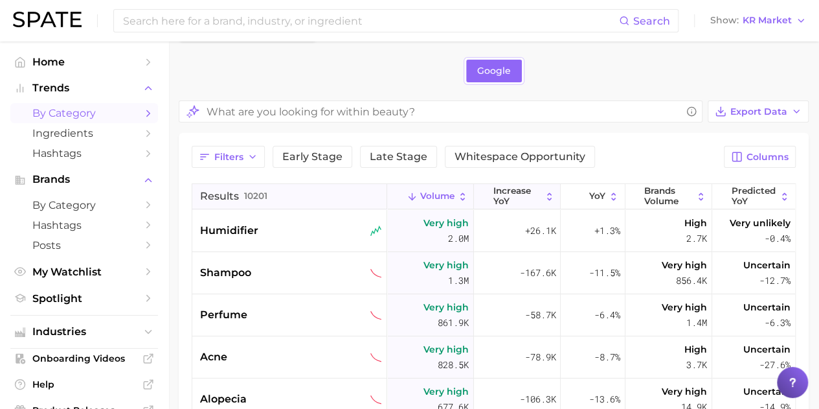
click at [544, 199] on icon at bounding box center [549, 196] width 11 height 11
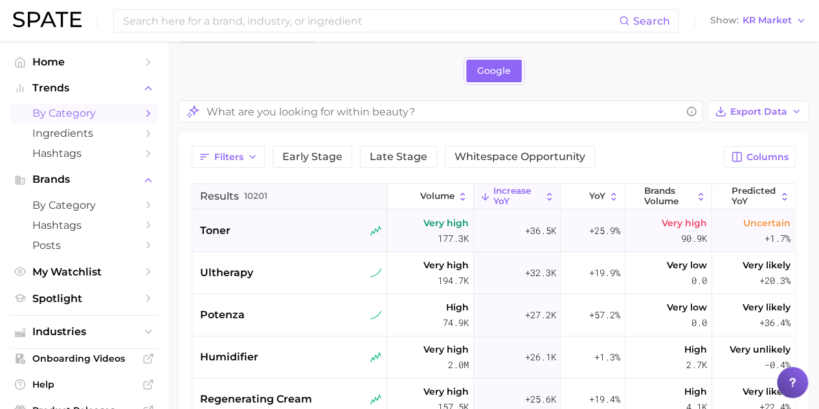
click at [223, 225] on span "toner" at bounding box center [215, 231] width 30 height 16
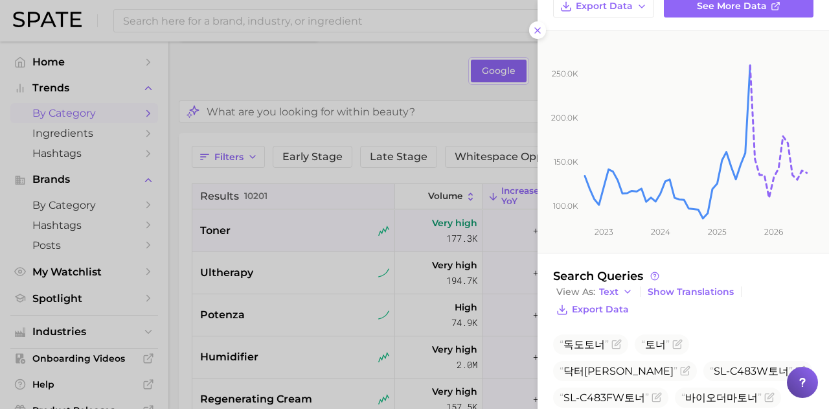
scroll to position [243, 0]
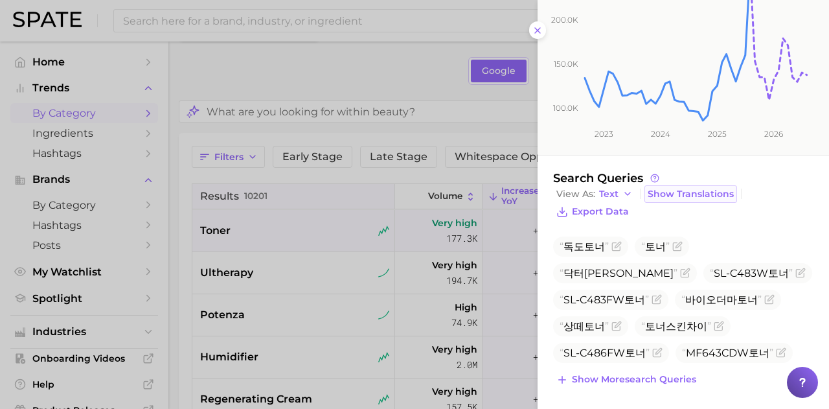
click at [682, 192] on span "Show Translations" at bounding box center [690, 193] width 86 height 11
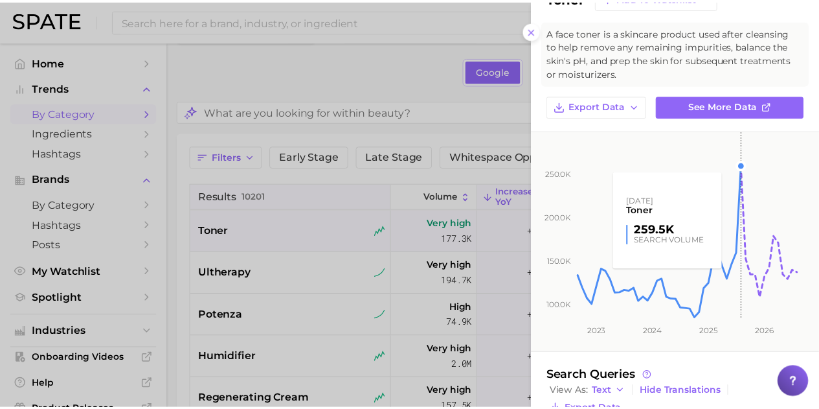
scroll to position [0, 0]
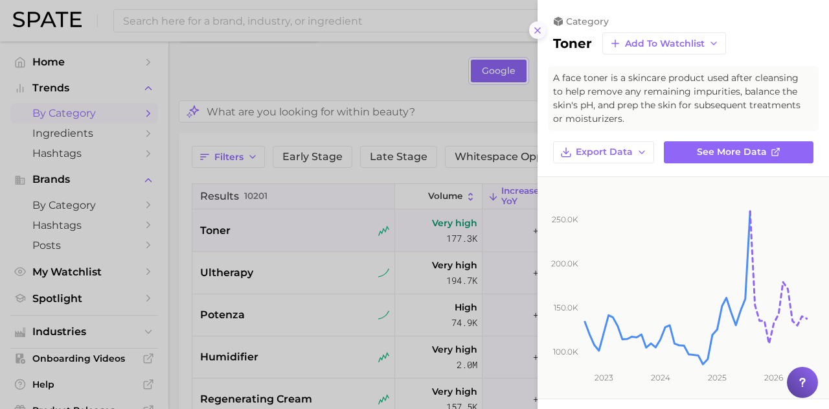
click at [535, 30] on icon at bounding box center [537, 30] width 10 height 10
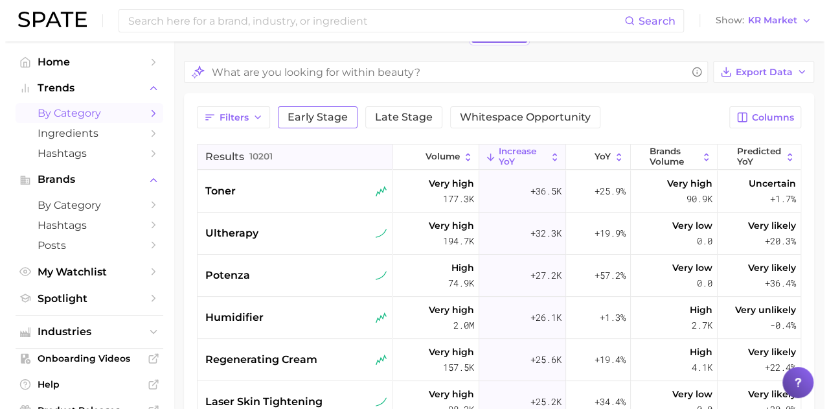
scroll to position [90, 0]
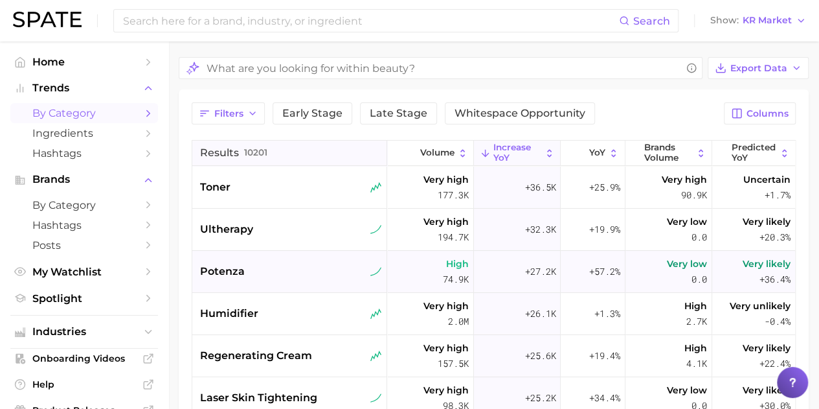
click at [267, 281] on div "potenza" at bounding box center [289, 272] width 195 height 42
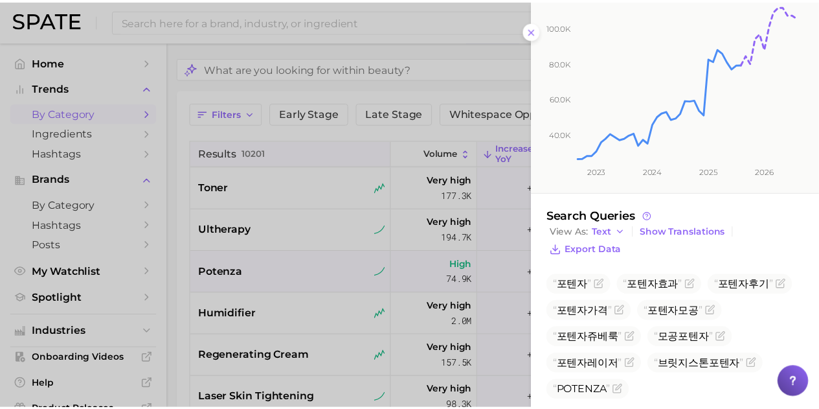
scroll to position [226, 0]
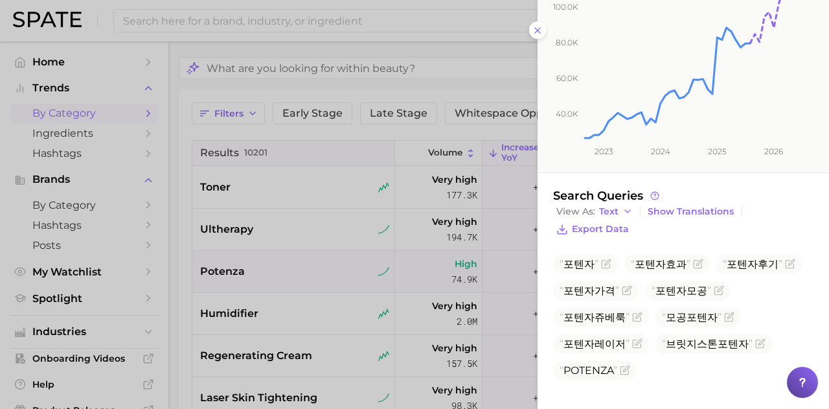
click at [228, 204] on div at bounding box center [414, 204] width 829 height 409
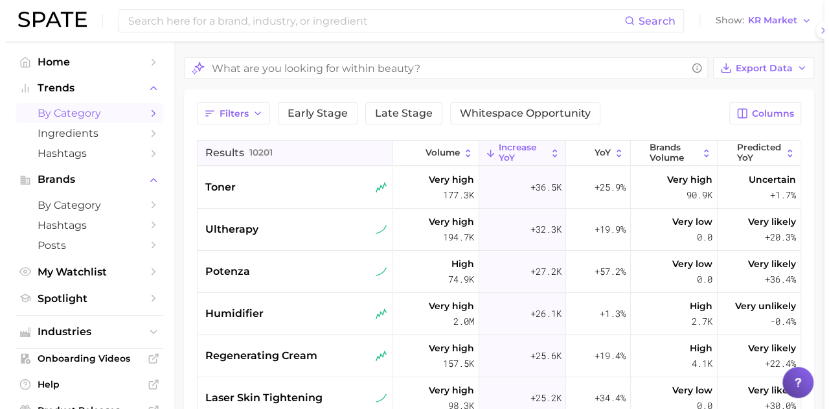
scroll to position [0, 0]
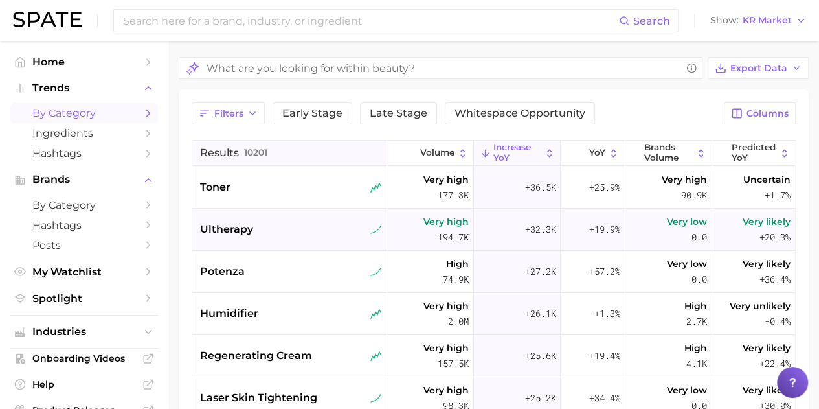
click at [253, 234] on div "ultherapy" at bounding box center [290, 229] width 181 height 16
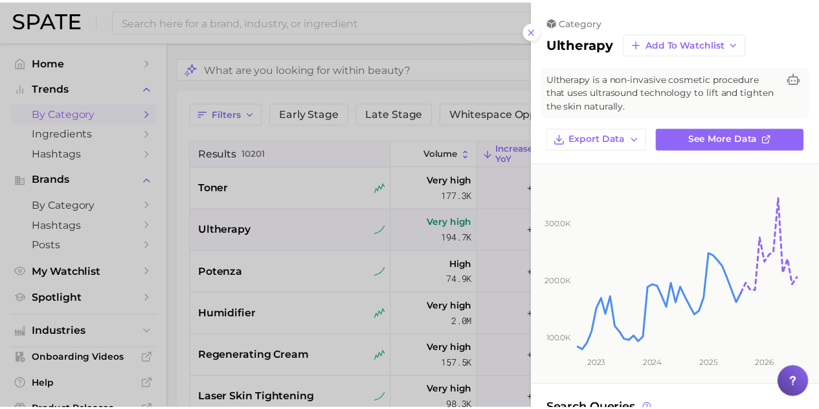
scroll to position [212, 0]
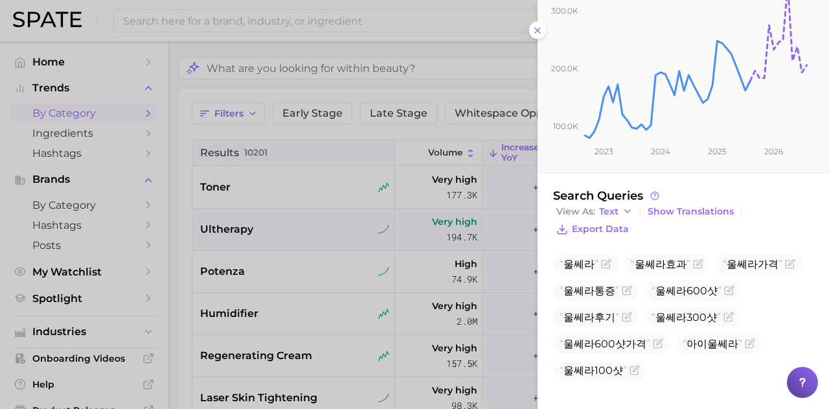
click at [453, 73] on div at bounding box center [414, 204] width 829 height 409
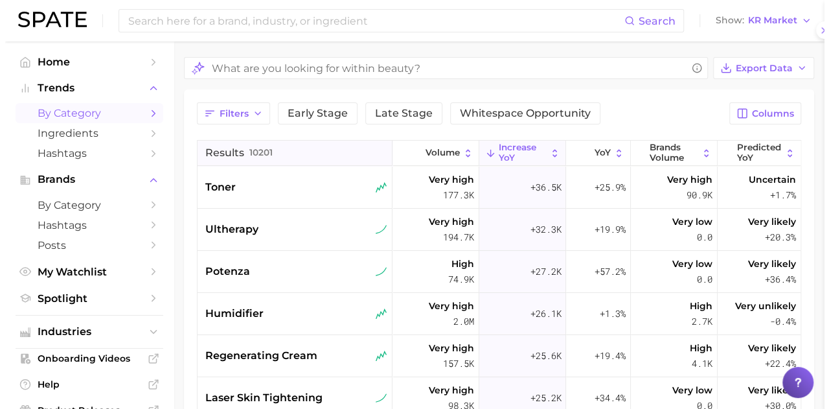
scroll to position [0, 0]
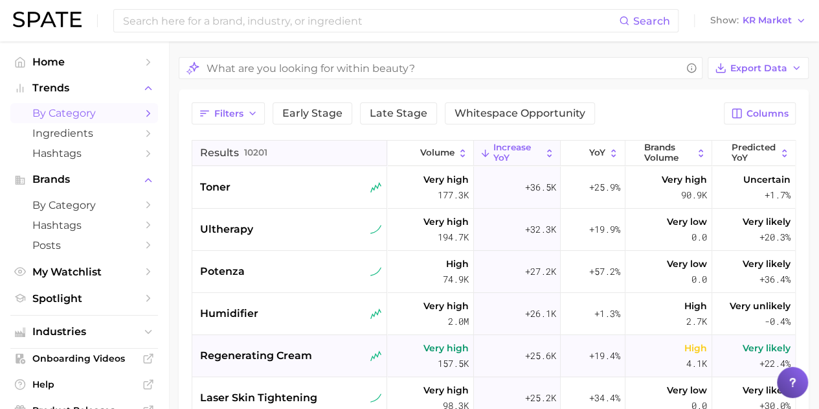
click at [328, 352] on div "regenerating cream" at bounding box center [290, 356] width 181 height 16
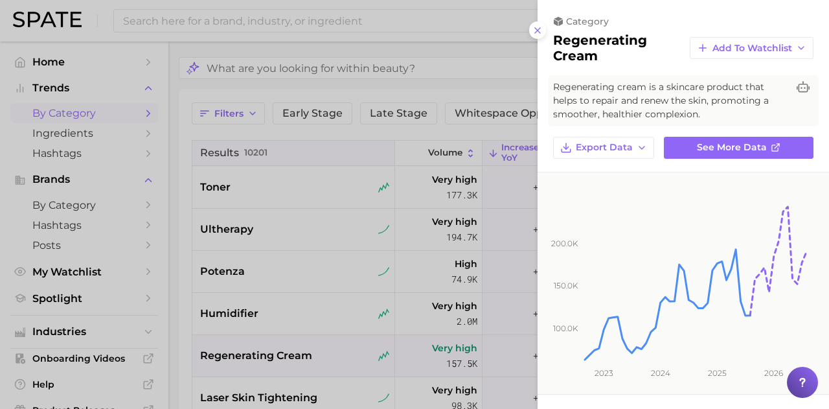
click at [451, 47] on div at bounding box center [414, 204] width 829 height 409
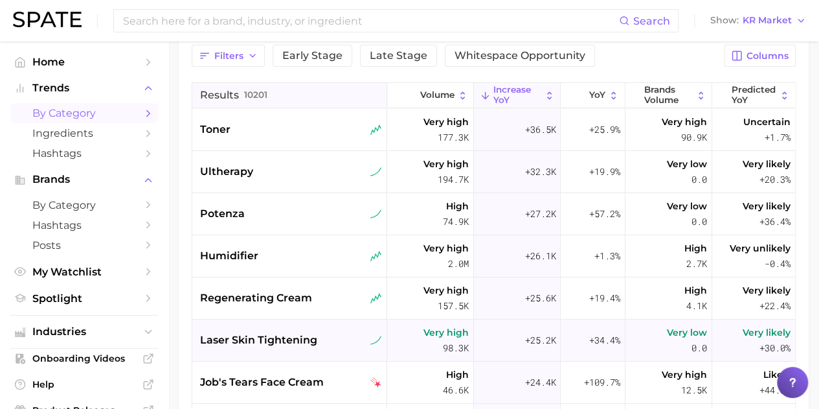
click at [287, 330] on div "laser skin tightening" at bounding box center [289, 340] width 195 height 42
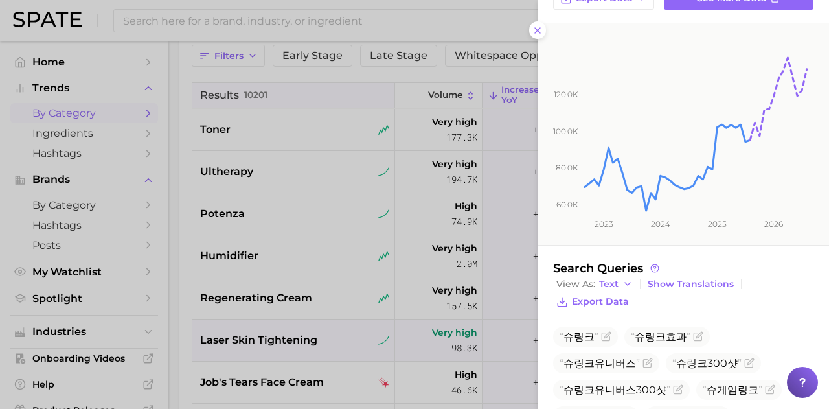
scroll to position [236, 0]
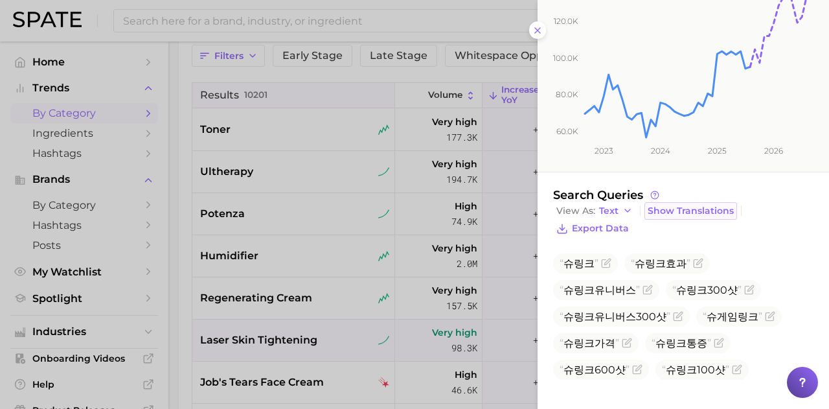
click at [699, 207] on span "Show Translations" at bounding box center [690, 210] width 86 height 11
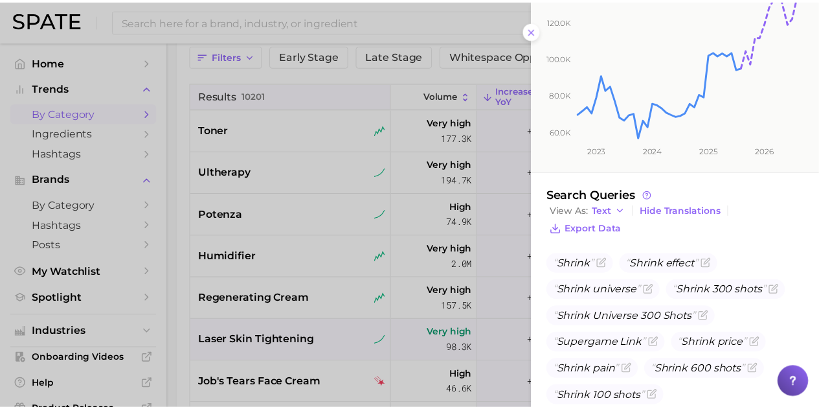
scroll to position [262, 0]
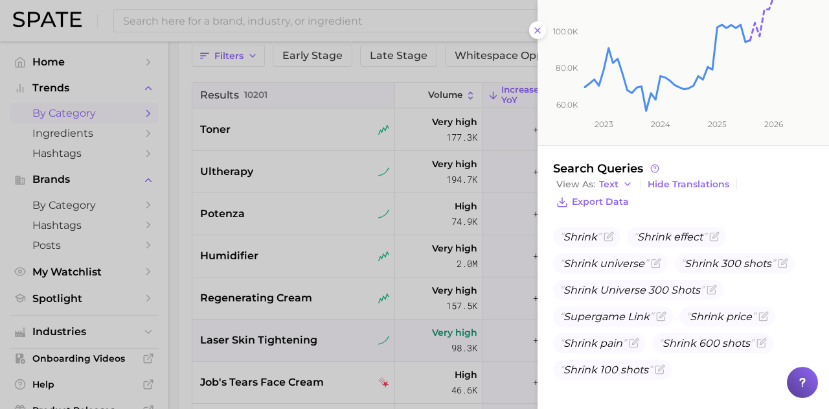
click at [262, 209] on div at bounding box center [414, 204] width 829 height 409
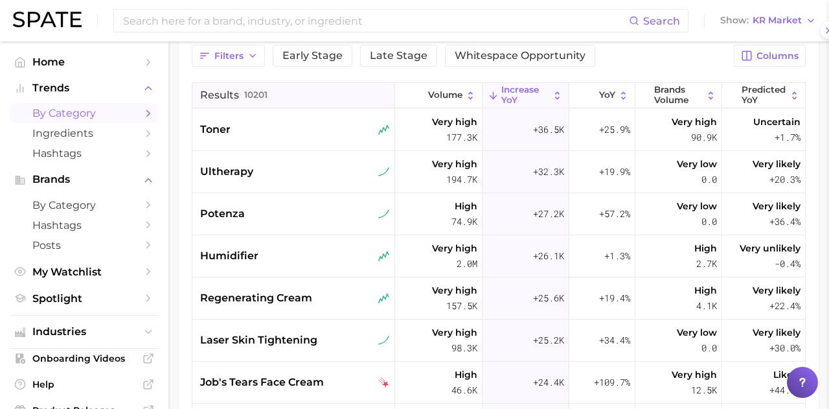
click at [227, 213] on div at bounding box center [414, 204] width 829 height 409
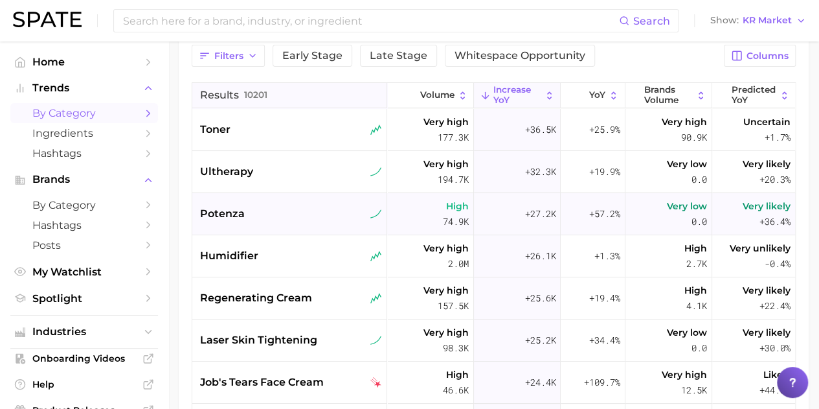
click at [220, 210] on span "potenza" at bounding box center [222, 214] width 45 height 16
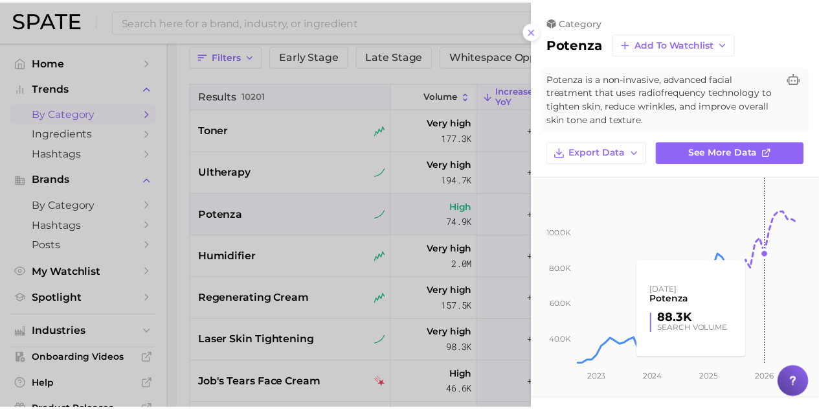
scroll to position [226, 0]
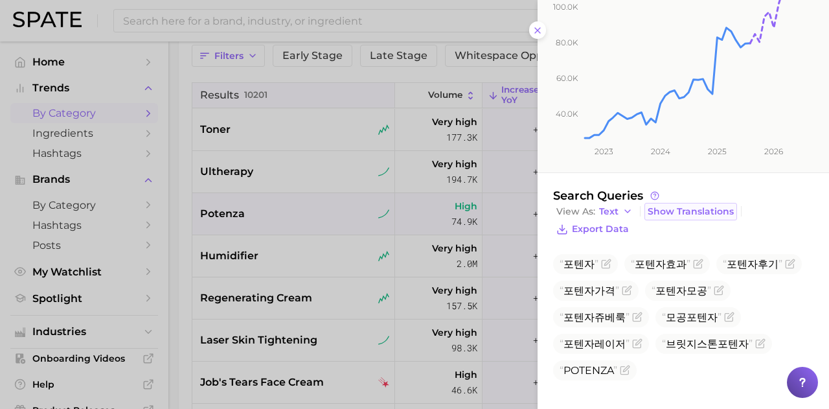
click at [701, 208] on span "Show Translations" at bounding box center [690, 211] width 86 height 11
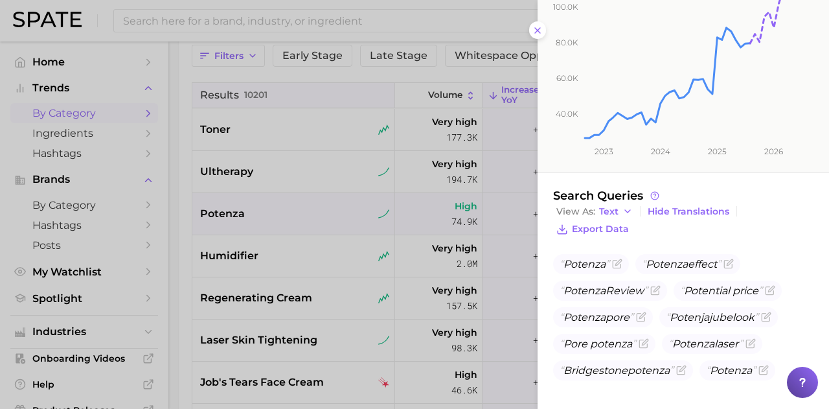
click at [268, 170] on div at bounding box center [414, 204] width 829 height 409
click at [237, 174] on div at bounding box center [414, 204] width 829 height 409
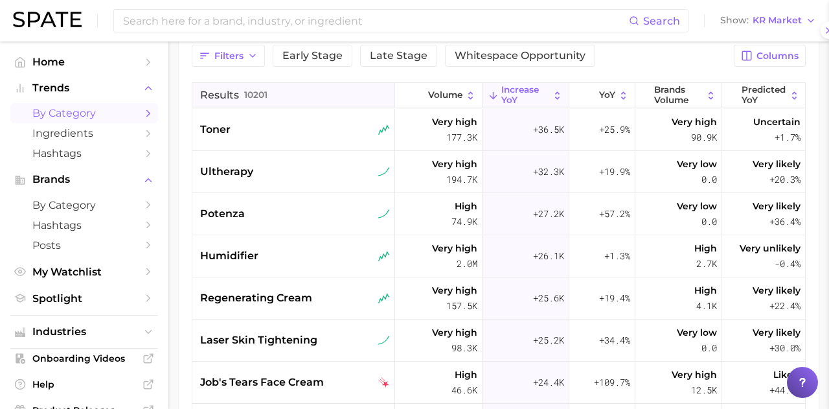
scroll to position [0, 0]
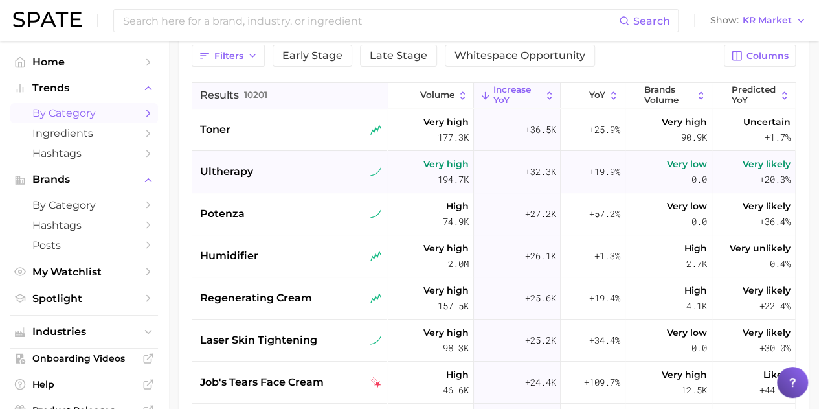
click at [237, 172] on span "ultherapy" at bounding box center [226, 172] width 53 height 16
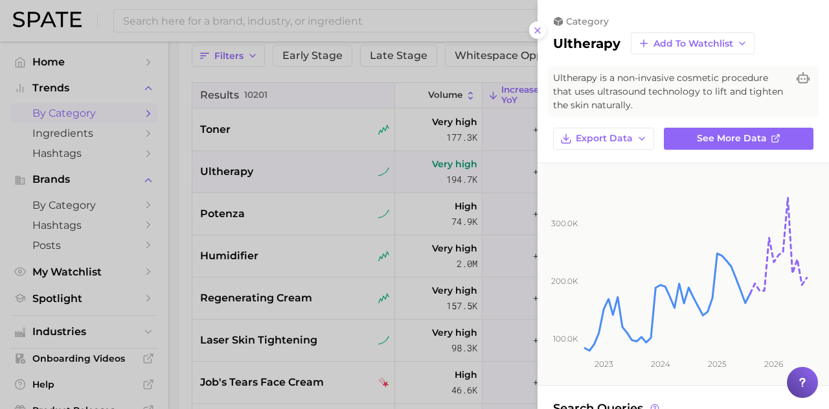
scroll to position [212, 0]
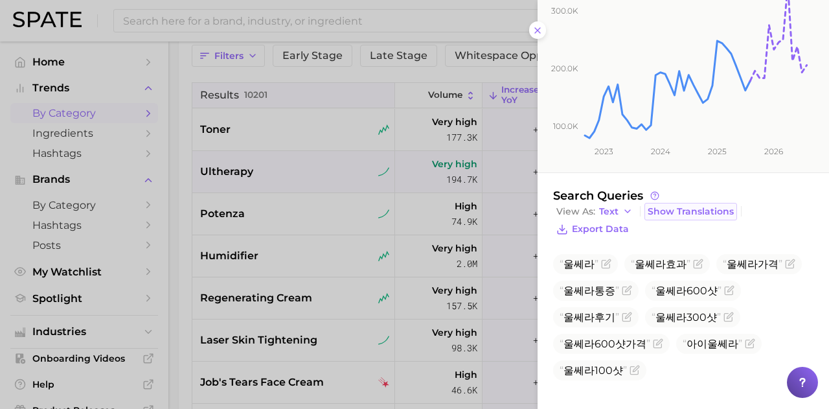
click at [662, 208] on span "Show Translations" at bounding box center [690, 211] width 86 height 11
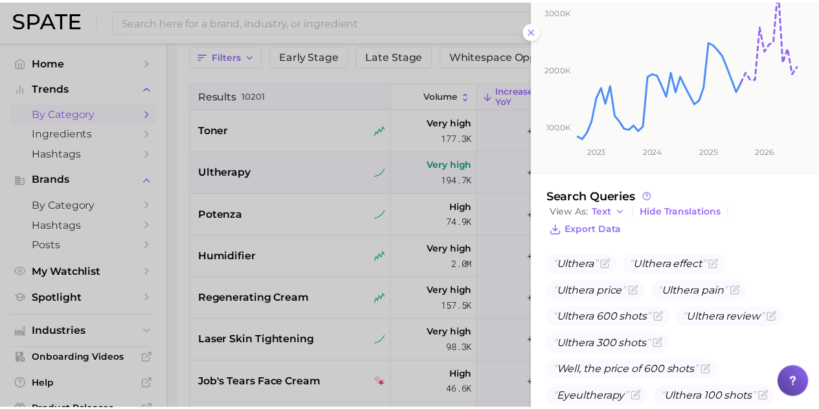
scroll to position [239, 0]
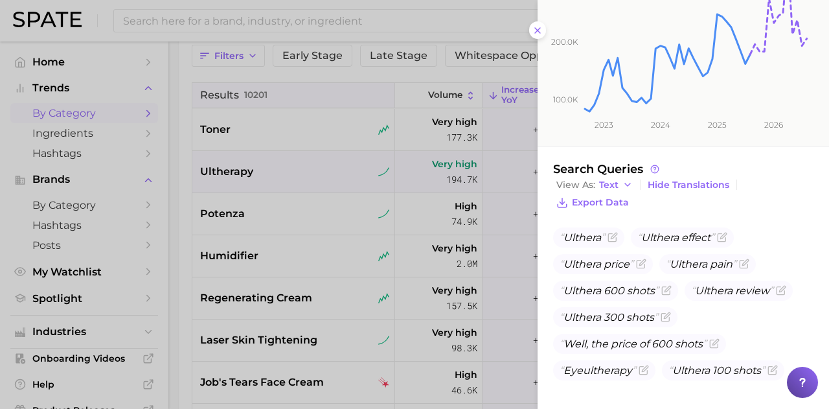
click at [350, 89] on div at bounding box center [414, 204] width 829 height 409
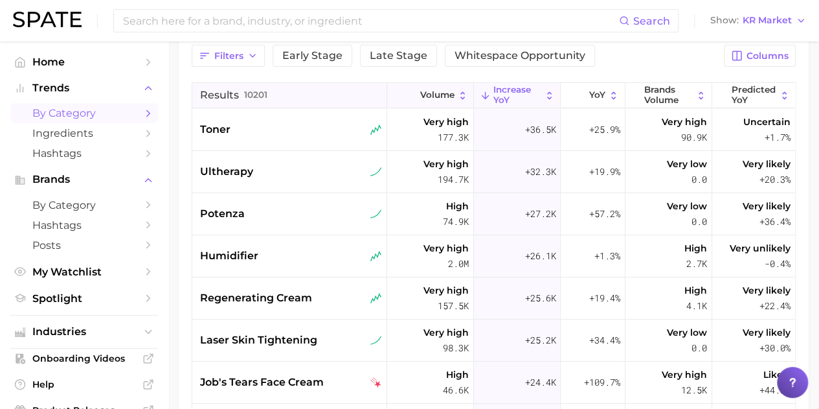
scroll to position [0, 0]
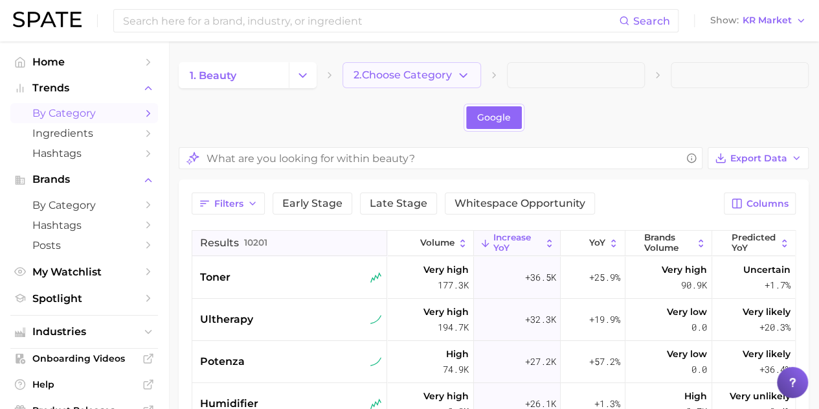
click at [398, 74] on span "2. Choose Category" at bounding box center [402, 75] width 98 height 12
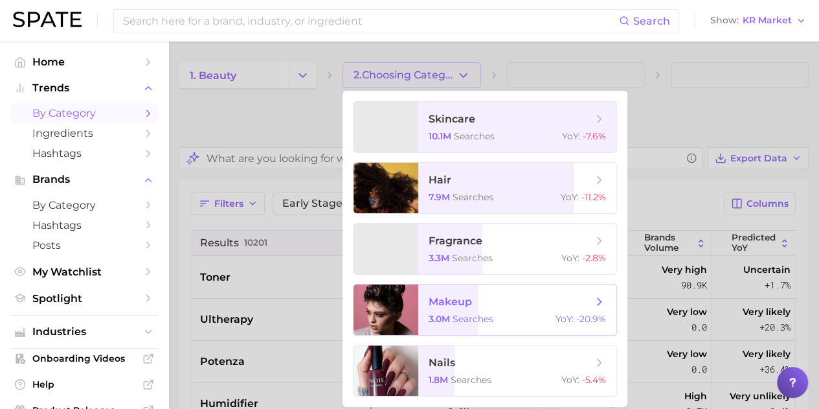
click at [464, 304] on span "makeup" at bounding box center [450, 301] width 43 height 12
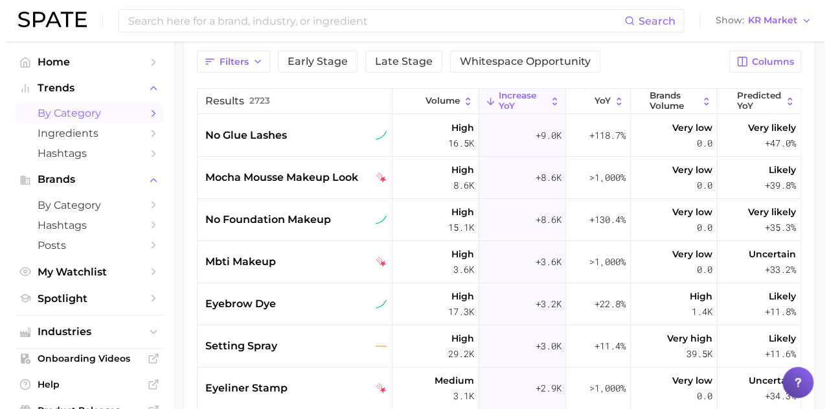
scroll to position [141, 0]
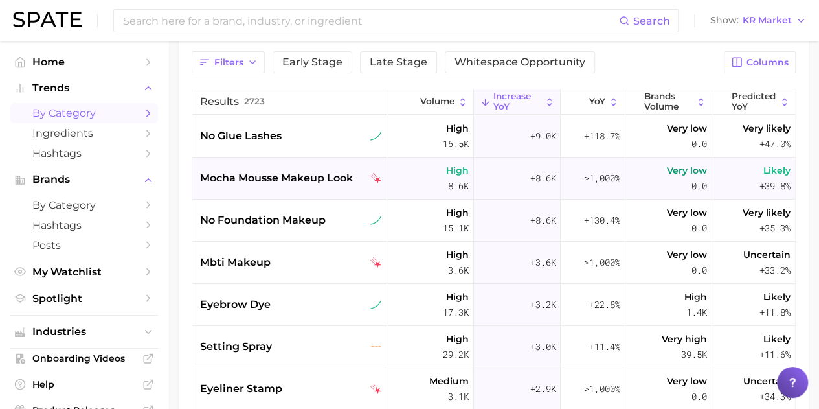
click at [322, 179] on span "mocha mousse makeup look" at bounding box center [276, 178] width 153 height 16
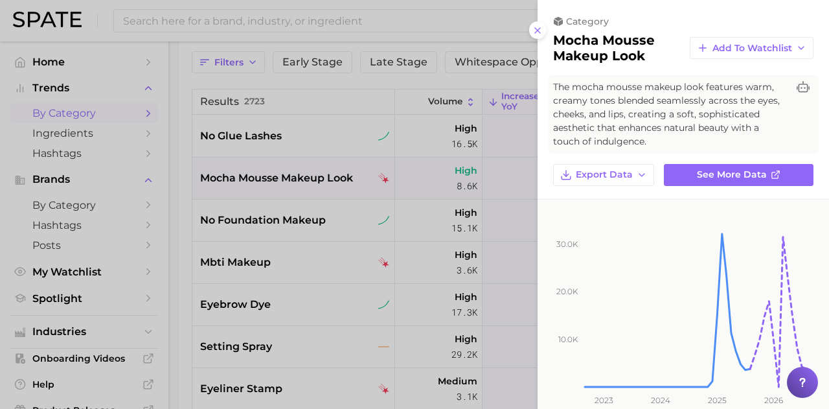
click at [258, 271] on div at bounding box center [414, 204] width 829 height 409
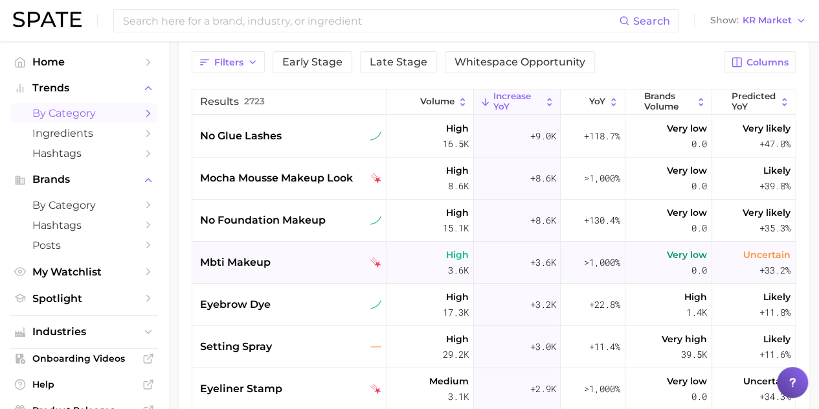
click at [255, 263] on span "mbti makeup" at bounding box center [235, 262] width 71 height 16
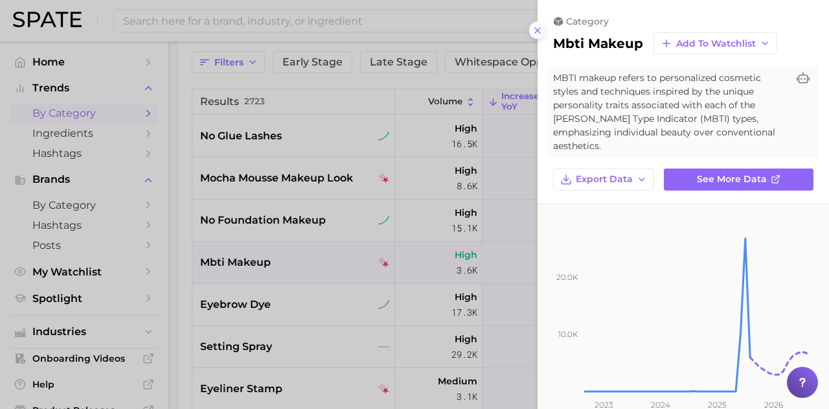
click at [539, 32] on icon at bounding box center [537, 30] width 10 height 10
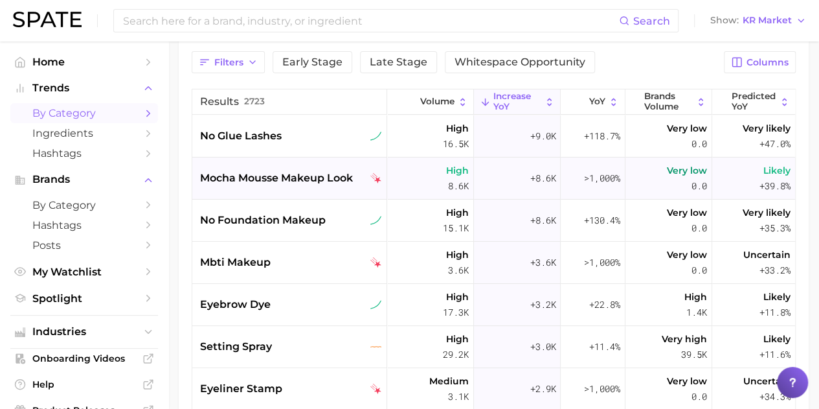
click at [264, 179] on span "mocha mousse makeup look" at bounding box center [276, 178] width 153 height 16
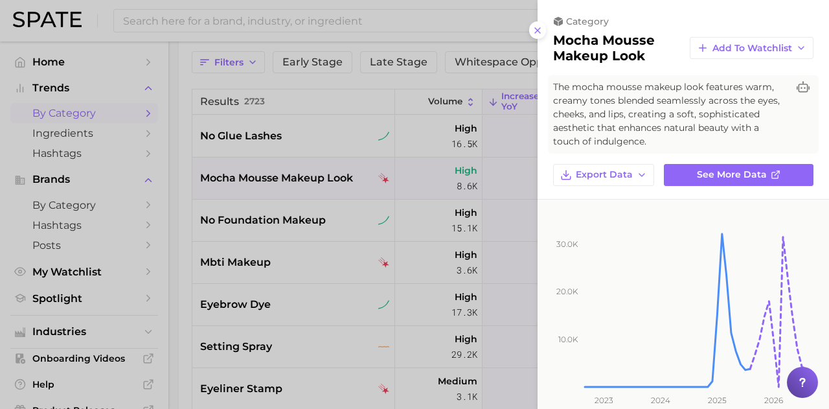
click at [271, 249] on div at bounding box center [414, 204] width 829 height 409
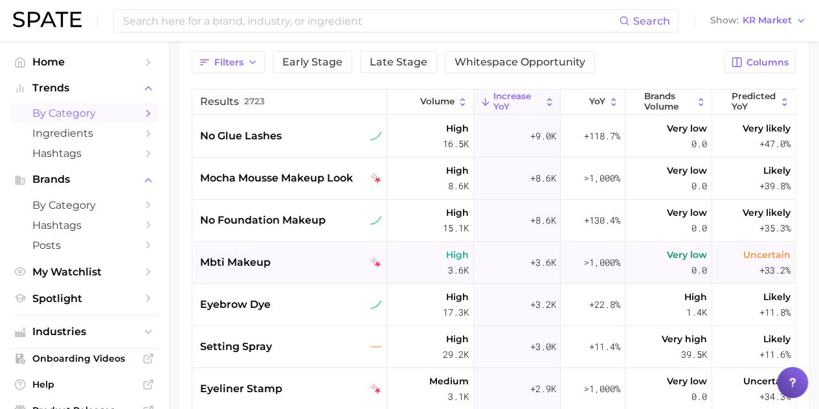
click at [230, 271] on div "mbti makeup" at bounding box center [289, 262] width 195 height 42
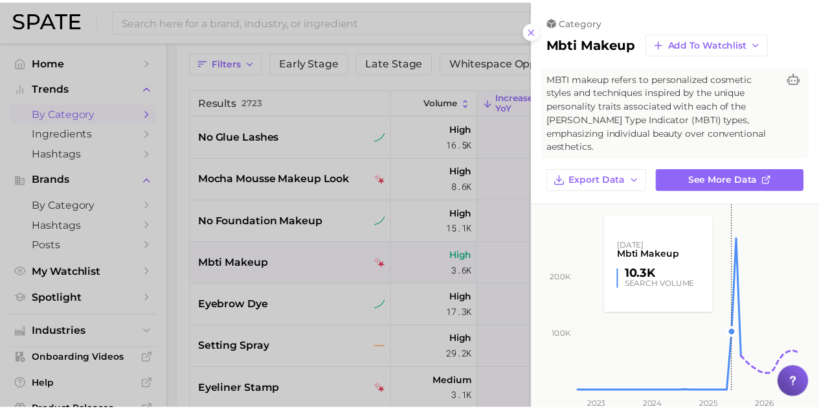
scroll to position [146, 0]
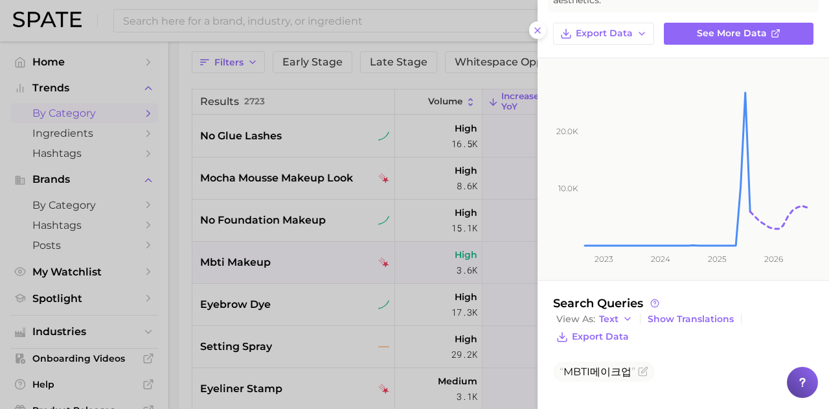
click at [335, 166] on div at bounding box center [414, 204] width 829 height 409
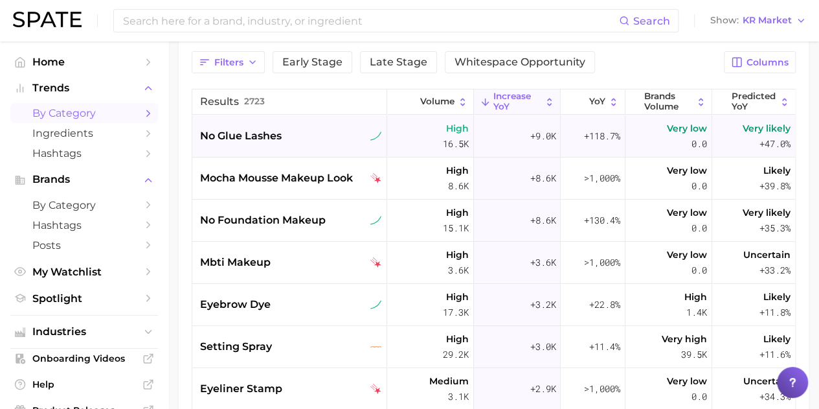
scroll to position [0, 0]
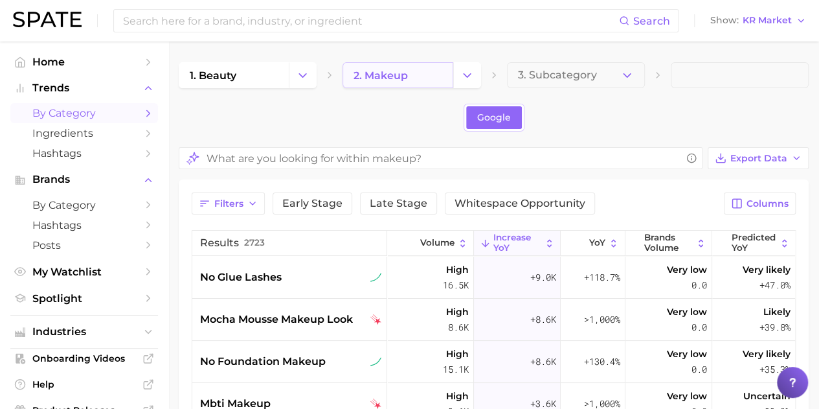
click at [387, 73] on span "2. makeup" at bounding box center [380, 75] width 54 height 12
click at [466, 89] on div "1. beauty 2. makeup 3. Subcategory Google Export Data Filters Early Stage Late …" at bounding box center [494, 356] width 630 height 589
click at [465, 81] on icon "Change Category" at bounding box center [467, 76] width 14 height 14
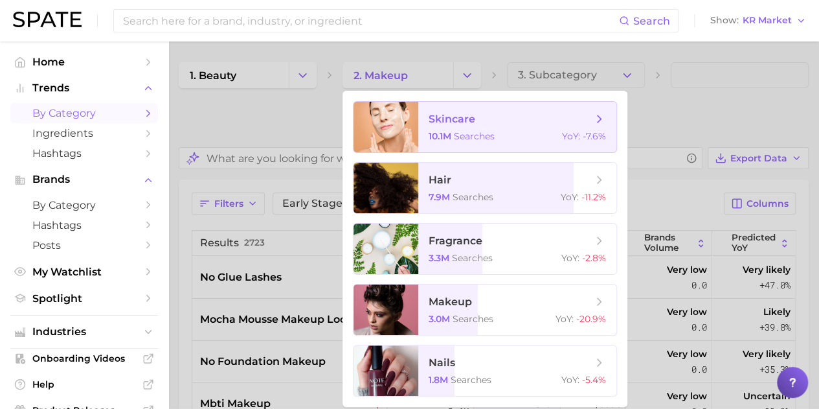
click at [445, 138] on span "10.1m" at bounding box center [440, 136] width 23 height 12
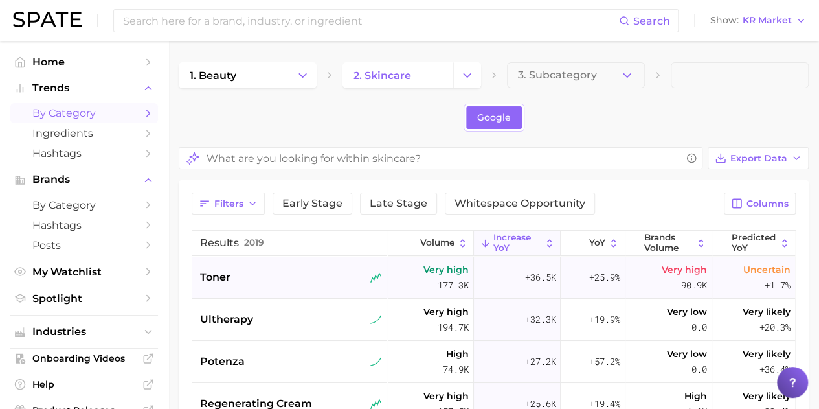
click at [237, 279] on div "toner" at bounding box center [290, 277] width 181 height 16
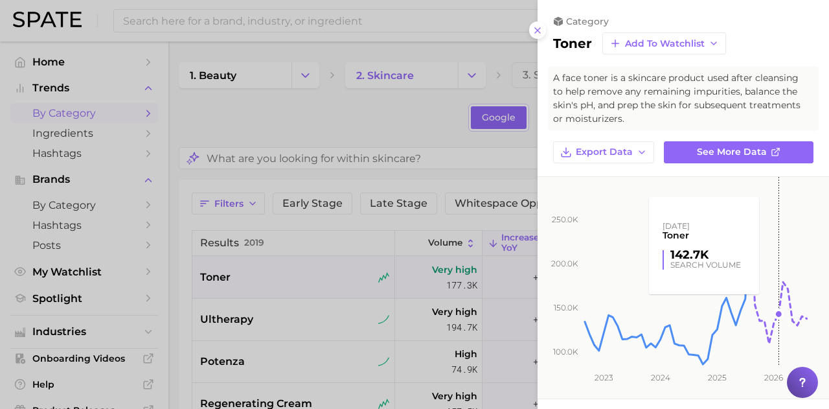
scroll to position [243, 0]
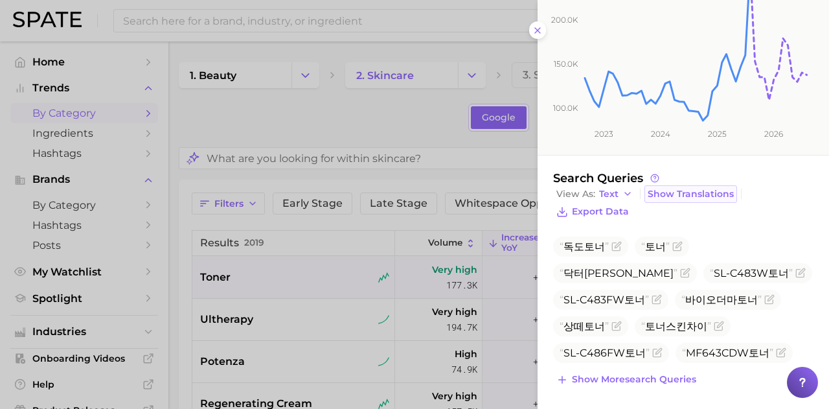
click at [708, 190] on span "Show Translations" at bounding box center [690, 193] width 86 height 11
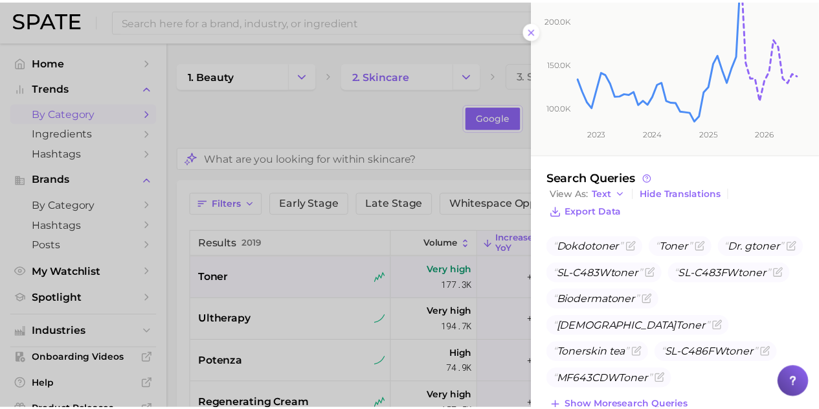
scroll to position [270, 0]
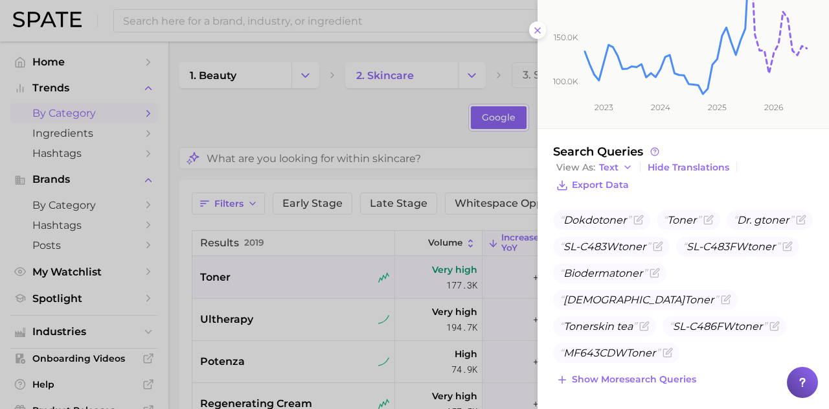
click at [394, 271] on div at bounding box center [414, 204] width 829 height 409
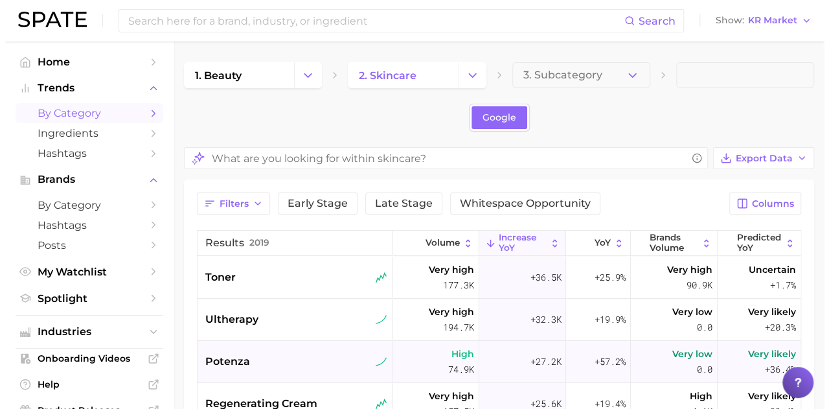
scroll to position [82, 0]
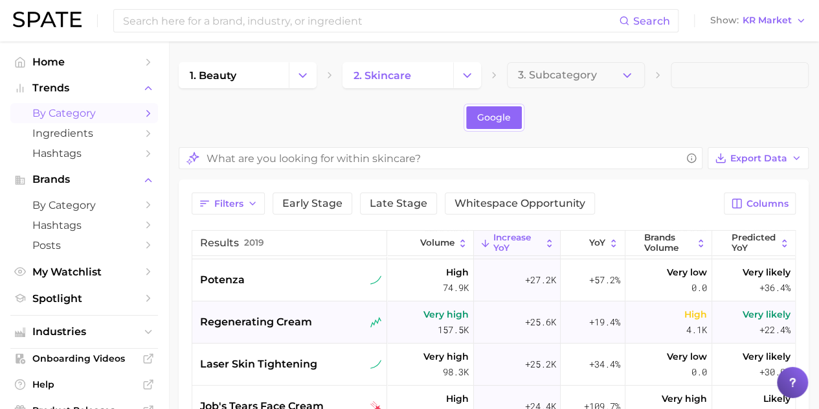
click at [284, 320] on span "regenerating cream" at bounding box center [256, 322] width 112 height 16
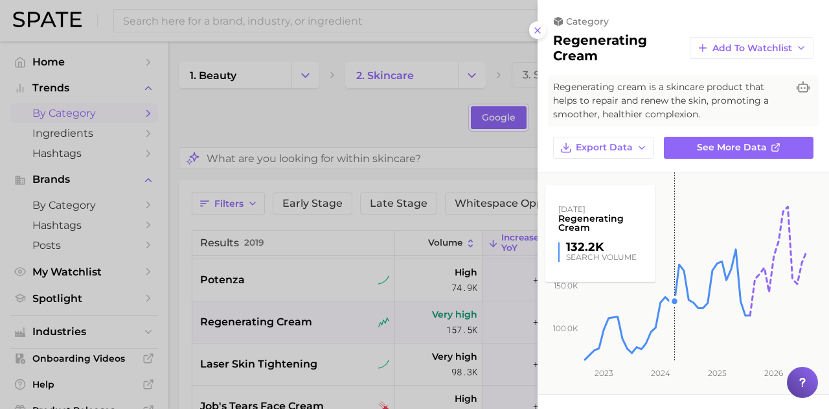
scroll to position [240, 0]
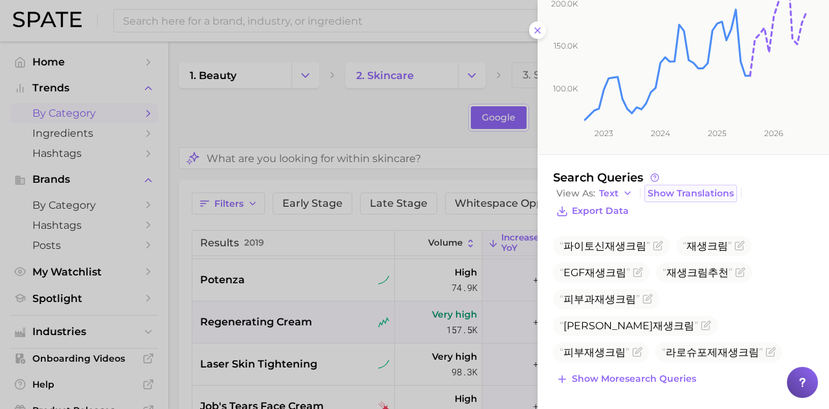
click at [691, 197] on button "Show Translations" at bounding box center [690, 193] width 93 height 17
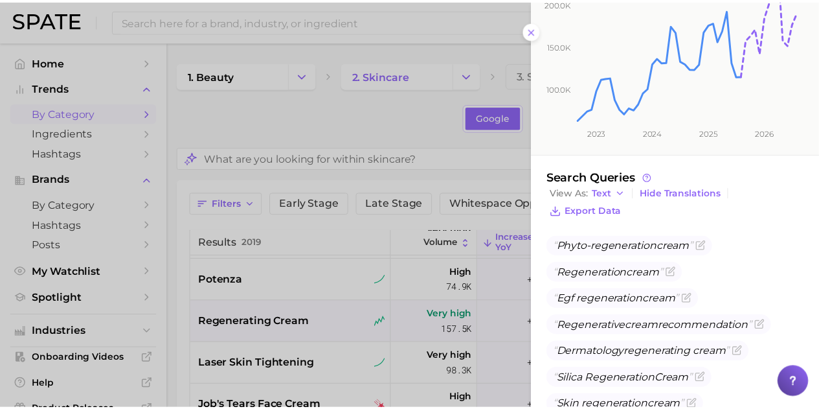
scroll to position [373, 0]
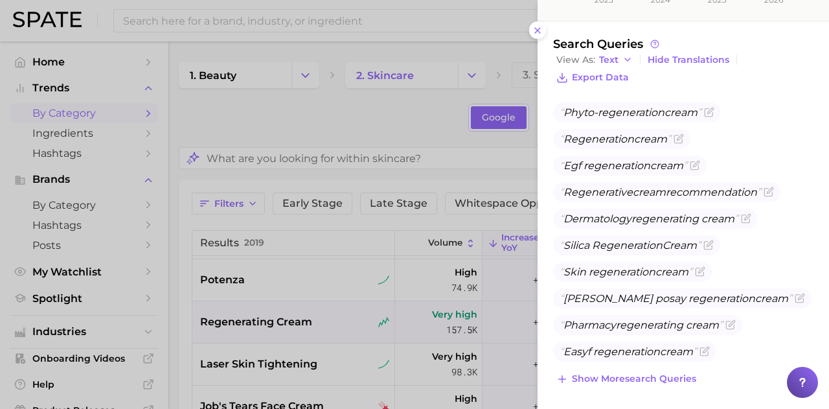
click at [371, 113] on div at bounding box center [414, 204] width 829 height 409
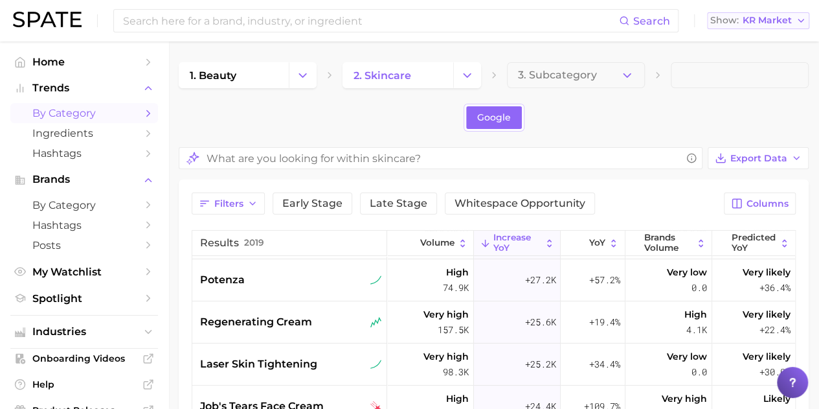
click at [752, 21] on span "KR Market" at bounding box center [767, 20] width 49 height 7
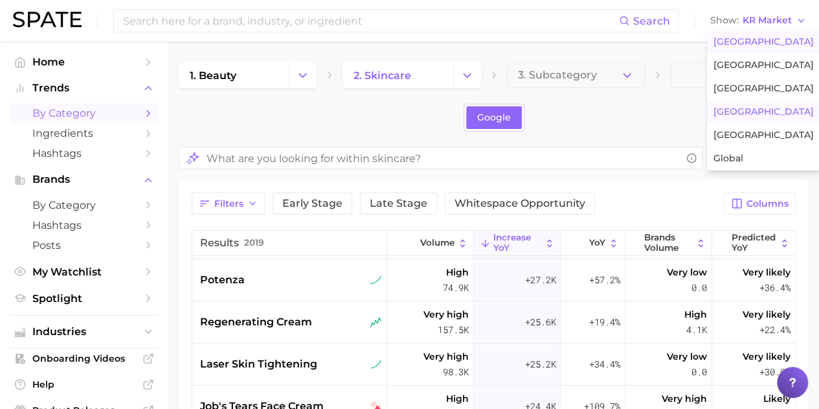
click at [736, 44] on span "[GEOGRAPHIC_DATA]" at bounding box center [763, 41] width 100 height 11
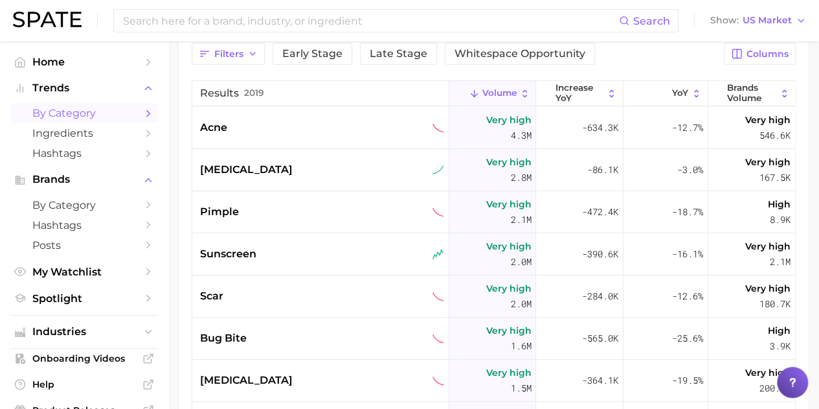
scroll to position [150, 0]
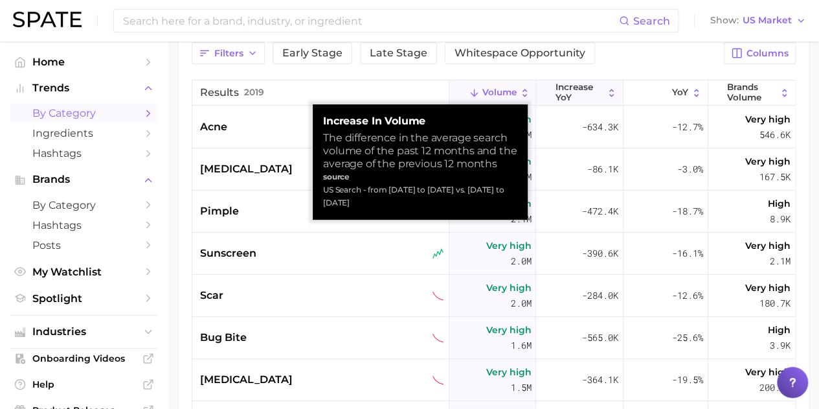
click at [610, 95] on button "increase YoY" at bounding box center [579, 92] width 87 height 25
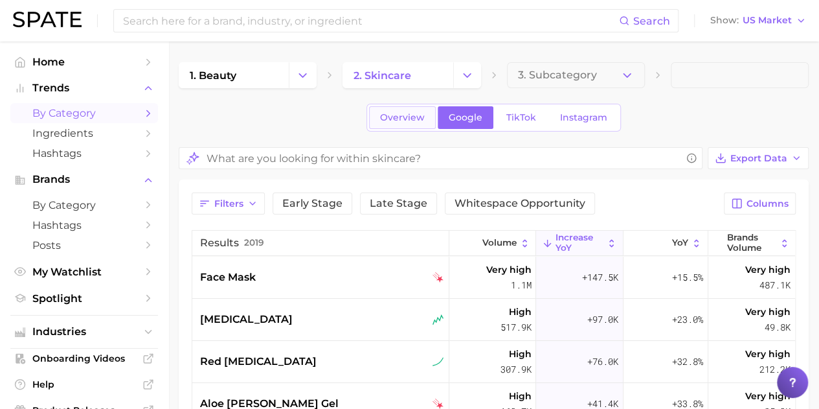
click at [398, 113] on span "Overview" at bounding box center [402, 117] width 45 height 11
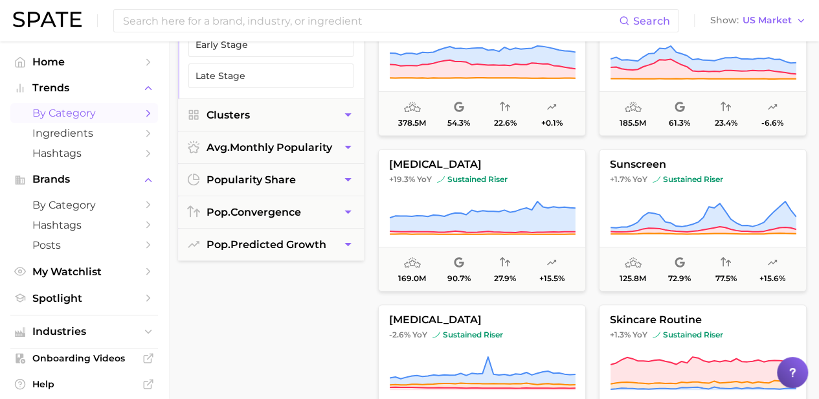
scroll to position [0, 1]
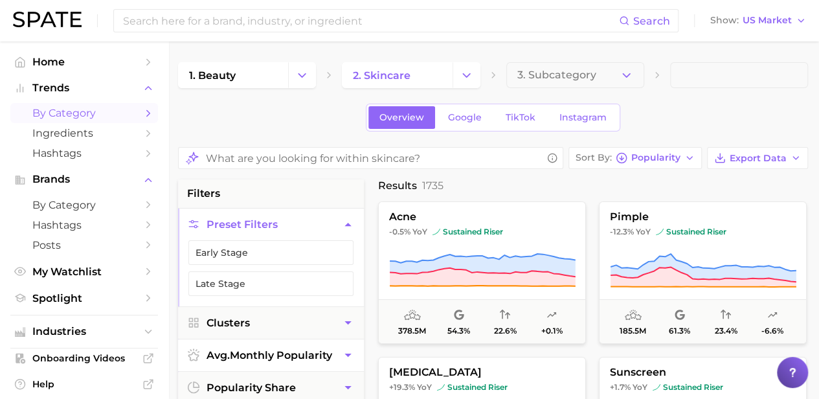
click at [309, 349] on span "avg. monthly popularity" at bounding box center [270, 355] width 126 height 12
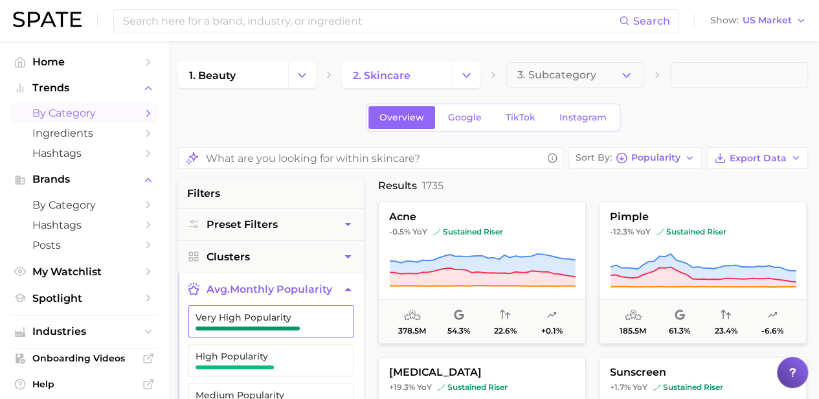
click at [303, 318] on span "Very High Popularity" at bounding box center [261, 317] width 130 height 10
click at [278, 313] on span "Very High Popularity" at bounding box center [261, 317] width 130 height 10
click at [291, 235] on button "Preset Filters" at bounding box center [271, 224] width 186 height 32
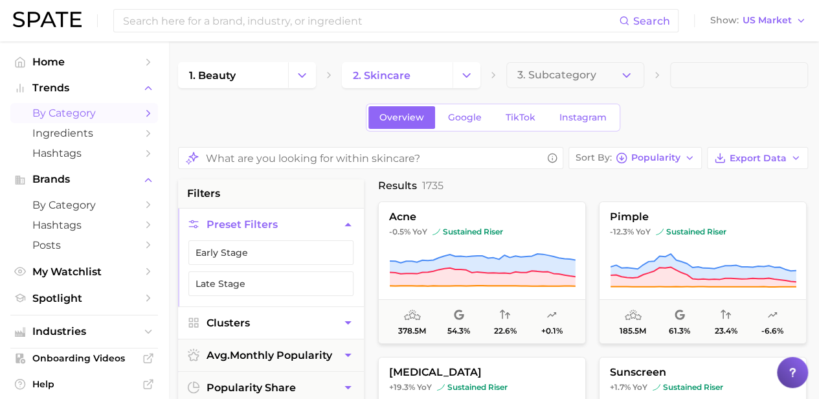
click at [240, 324] on span "Clusters" at bounding box center [228, 323] width 43 height 12
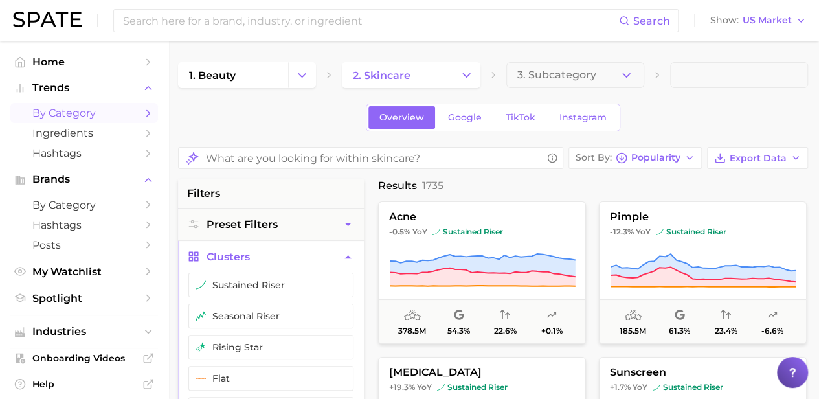
scroll to position [76, 1]
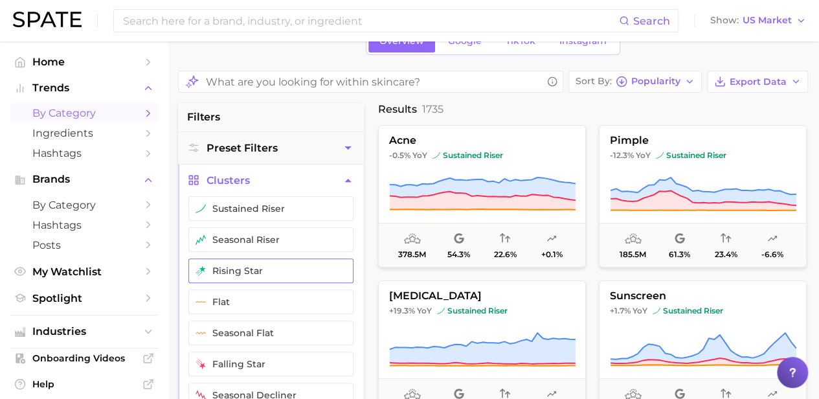
click at [235, 271] on button "rising star" at bounding box center [270, 270] width 165 height 25
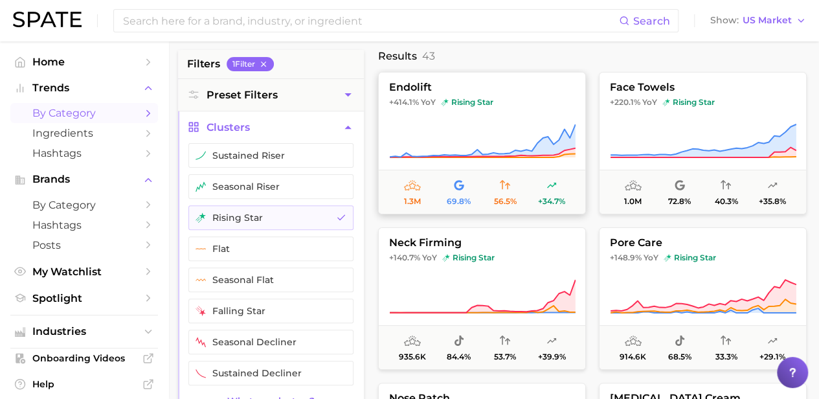
click at [502, 129] on icon at bounding box center [482, 141] width 186 height 36
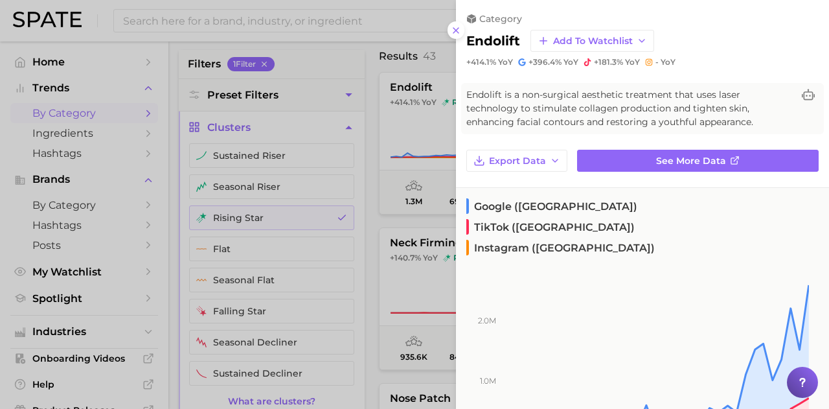
click at [366, 109] on div at bounding box center [414, 204] width 829 height 409
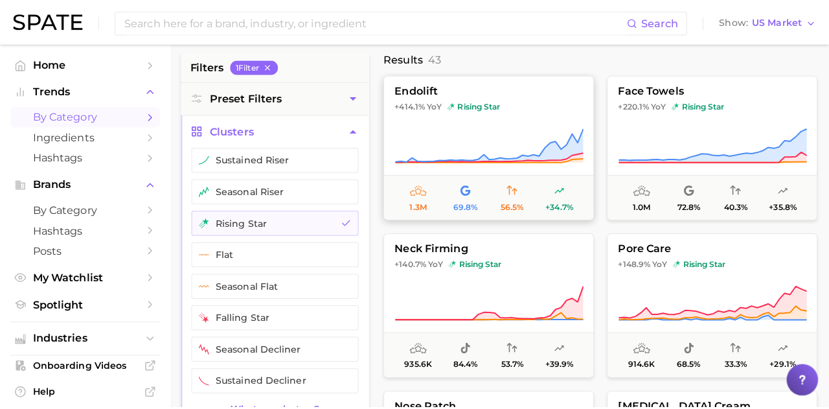
scroll to position [0, 0]
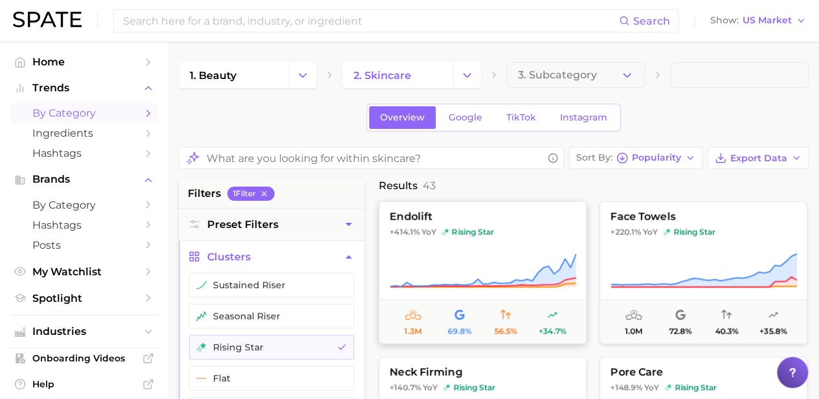
click at [491, 249] on button "endolift +414.1% YoY rising star 1.3m 69.8% 56.5% +34.7%" at bounding box center [483, 272] width 208 height 142
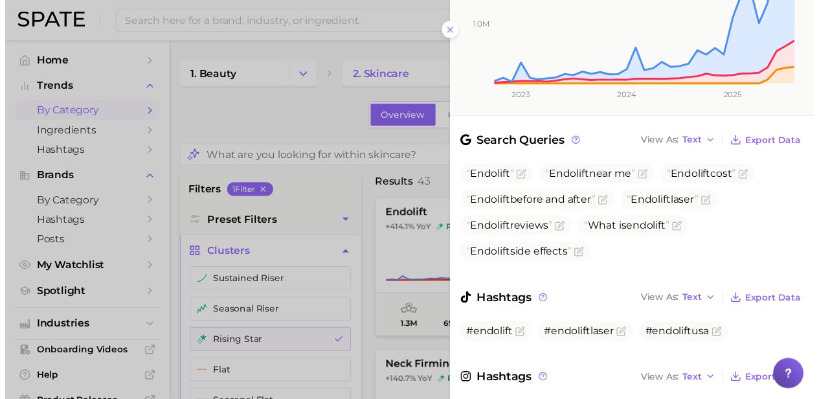
scroll to position [383, 0]
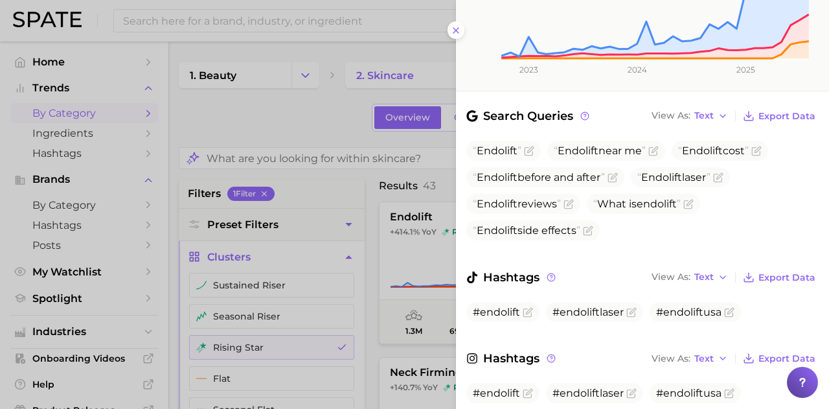
click at [356, 169] on div at bounding box center [414, 204] width 829 height 409
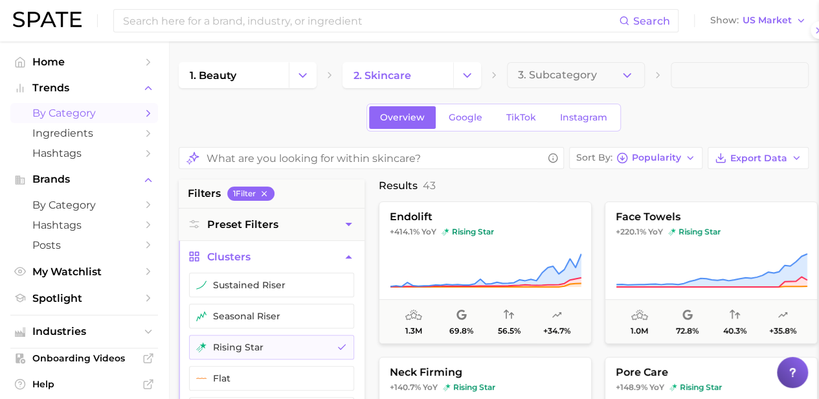
scroll to position [0, 0]
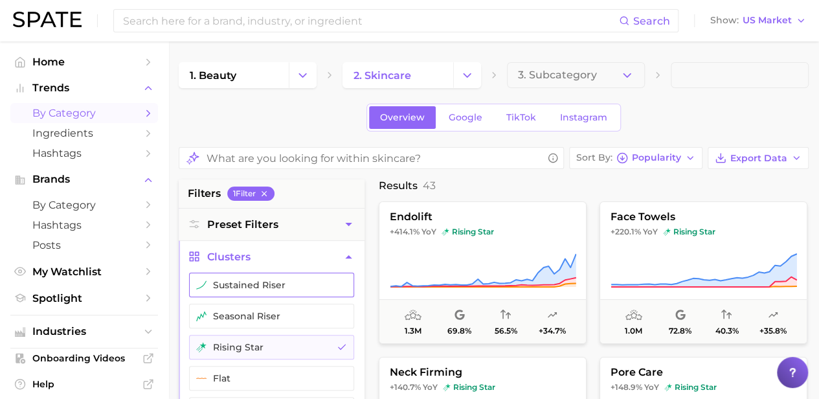
click at [277, 276] on button "sustained riser" at bounding box center [271, 285] width 165 height 25
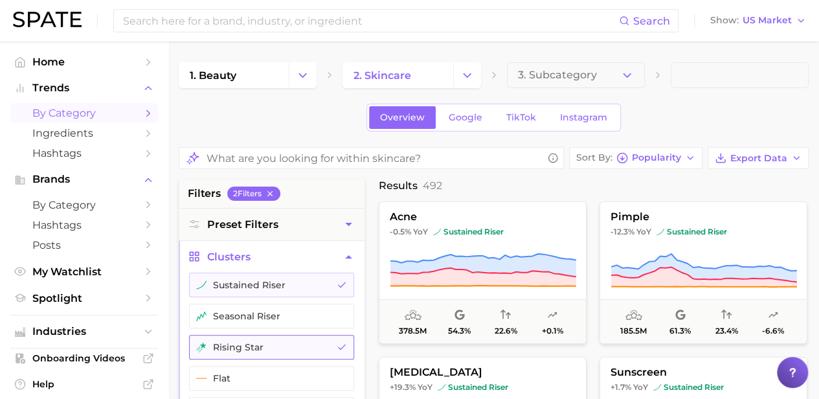
click at [251, 353] on button "rising star" at bounding box center [271, 347] width 165 height 25
click at [395, 78] on span "2. skincare" at bounding box center [382, 75] width 58 height 12
click at [468, 78] on icon "Change Category" at bounding box center [467, 76] width 14 height 14
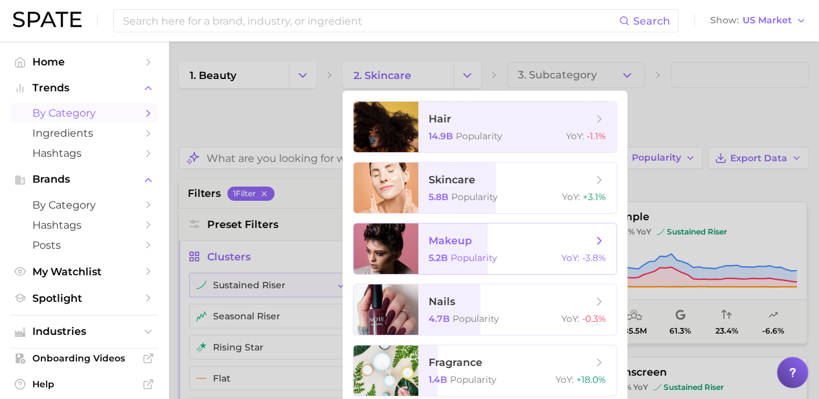
click at [474, 245] on span "makeup" at bounding box center [510, 241] width 163 height 14
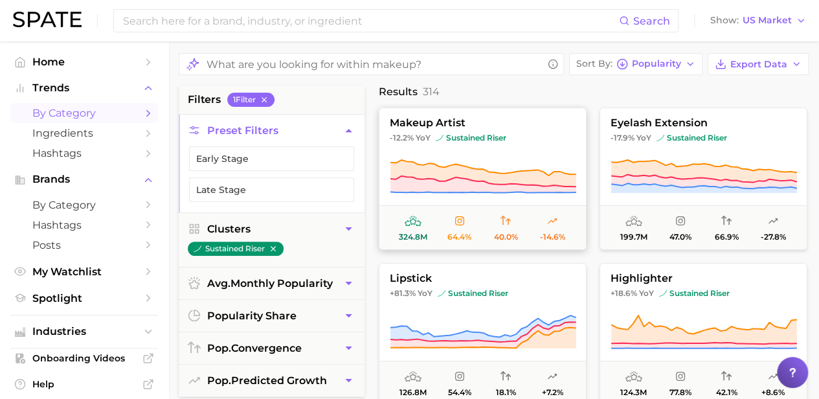
click at [570, 122] on span "makeup artist" at bounding box center [482, 123] width 207 height 12
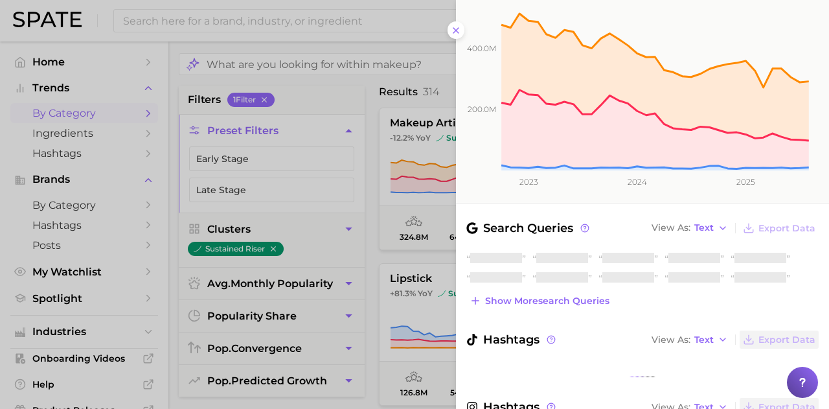
scroll to position [306, 0]
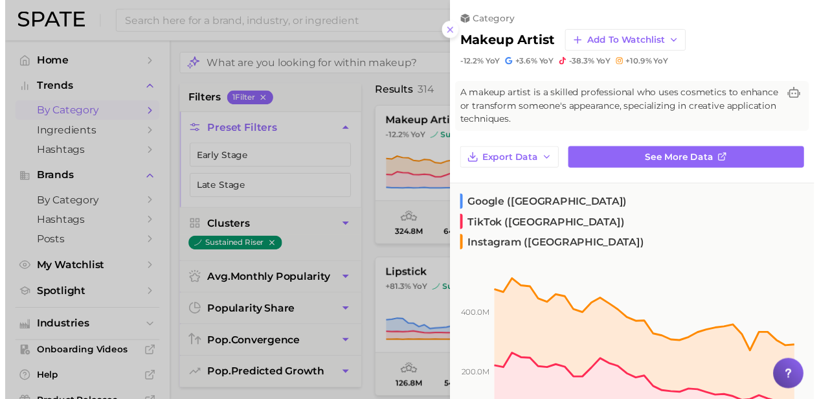
scroll to position [306, 0]
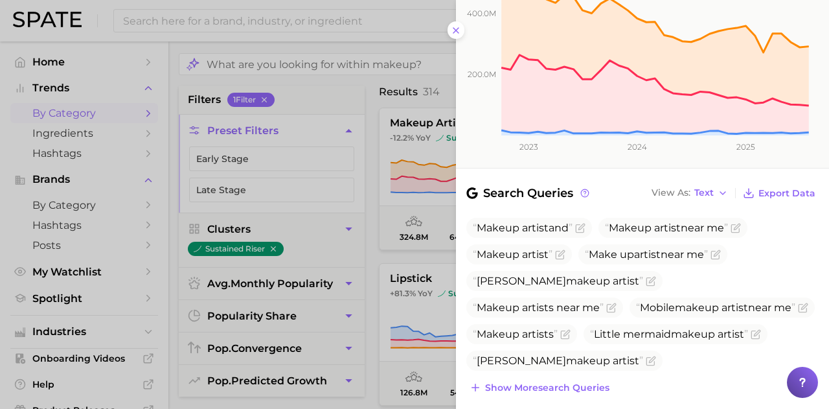
click at [382, 241] on div at bounding box center [414, 204] width 829 height 409
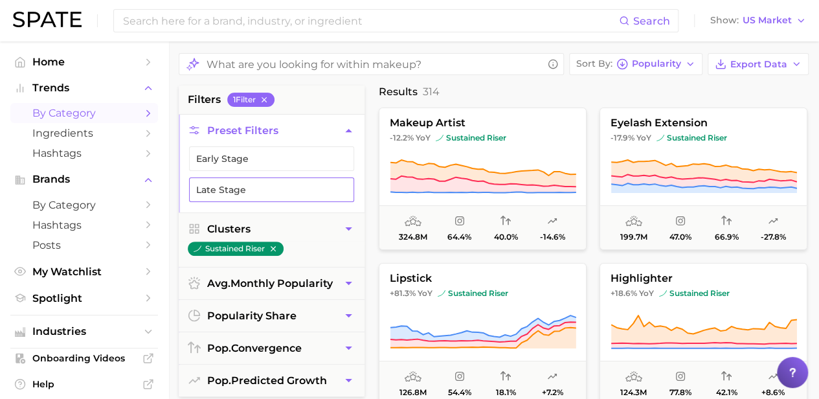
scroll to position [115, 0]
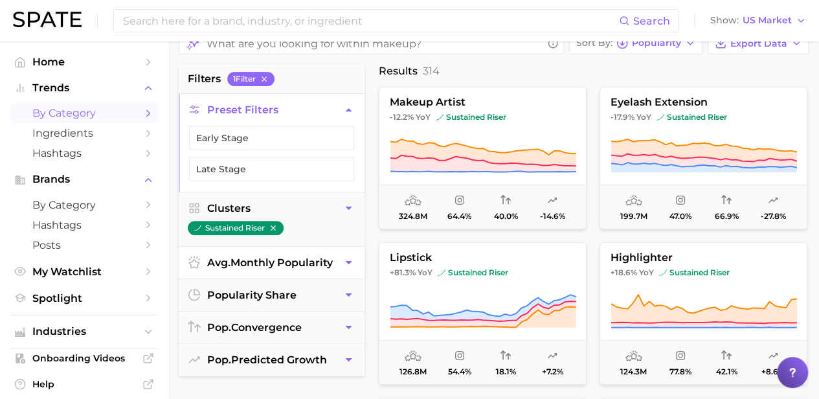
click at [303, 268] on button "avg. monthly popularity" at bounding box center [272, 263] width 186 height 32
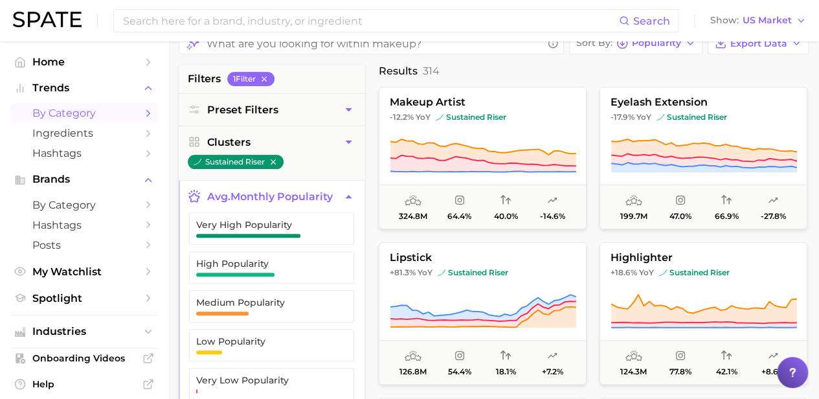
click at [311, 201] on button "avg. monthly popularity" at bounding box center [272, 197] width 186 height 32
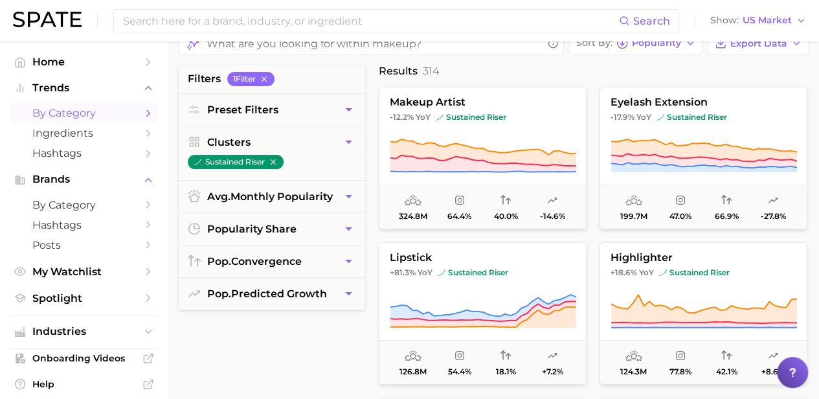
scroll to position [116, 0]
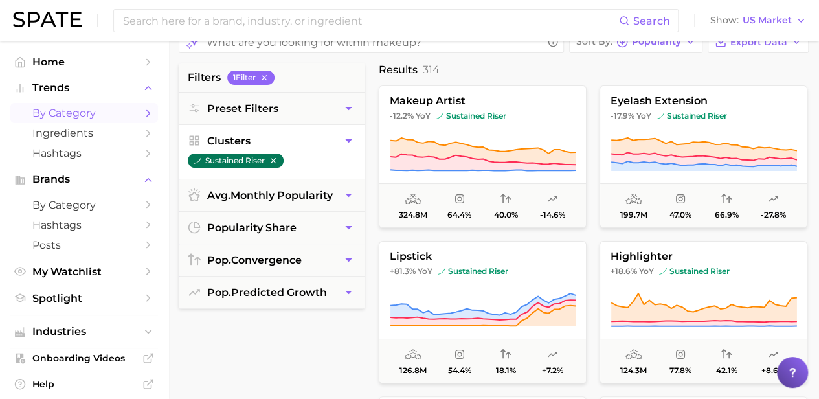
click at [267, 157] on button "sustained riser" at bounding box center [236, 160] width 96 height 14
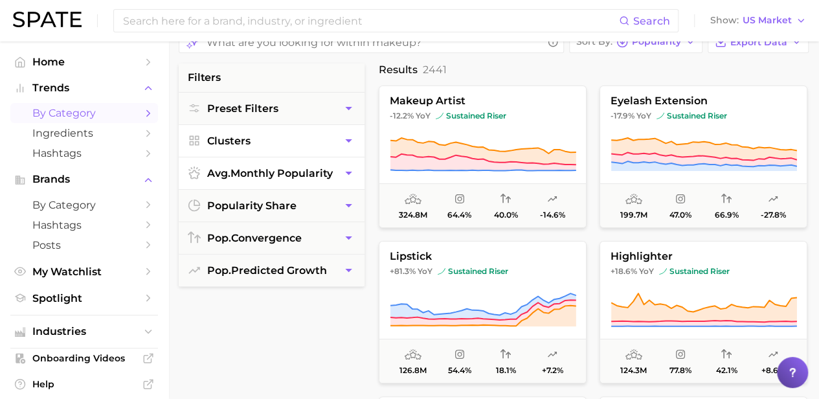
click at [316, 157] on button "avg. monthly popularity" at bounding box center [272, 173] width 186 height 32
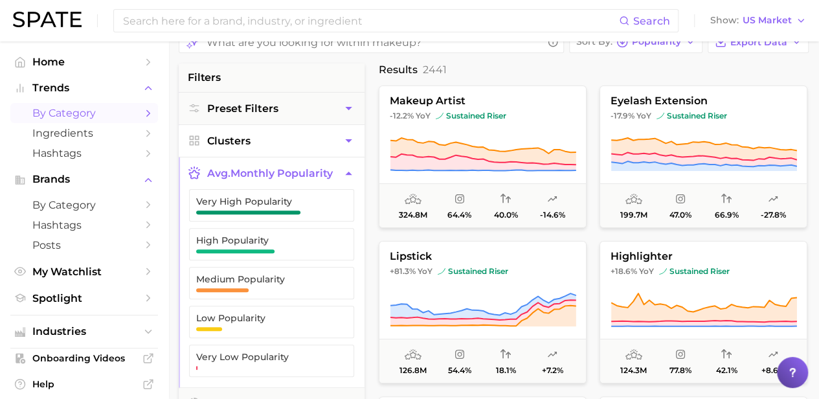
click at [315, 130] on button "Clusters" at bounding box center [272, 141] width 186 height 32
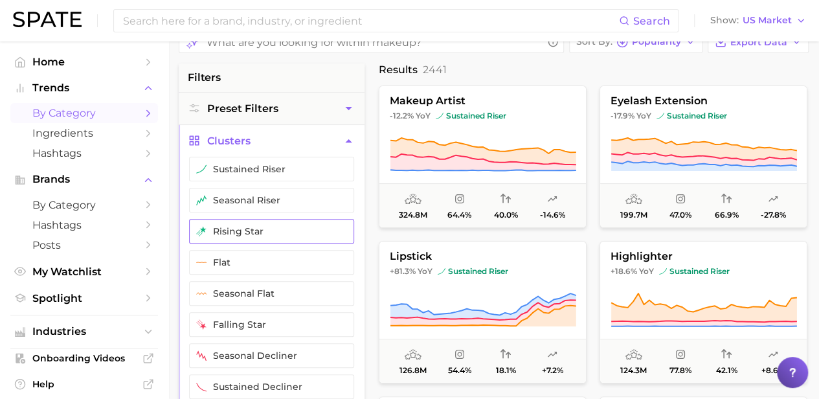
click at [249, 234] on button "rising star" at bounding box center [271, 231] width 165 height 25
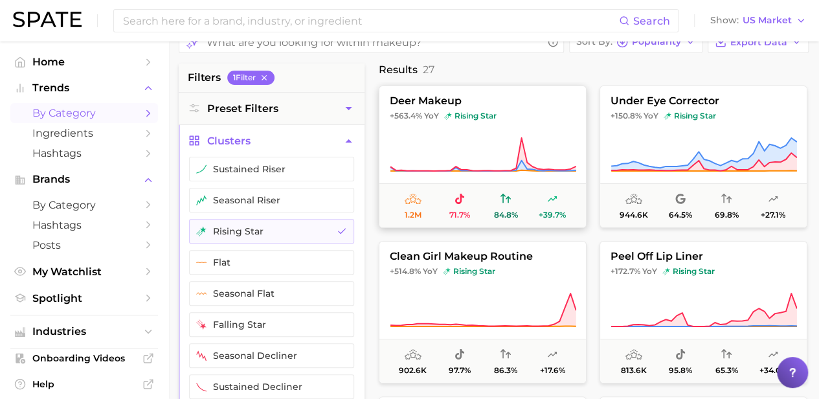
click at [440, 130] on button "deer makeup +563.4% YoY rising star 1.2m 71.7% 84.8% +39.7%" at bounding box center [483, 156] width 208 height 142
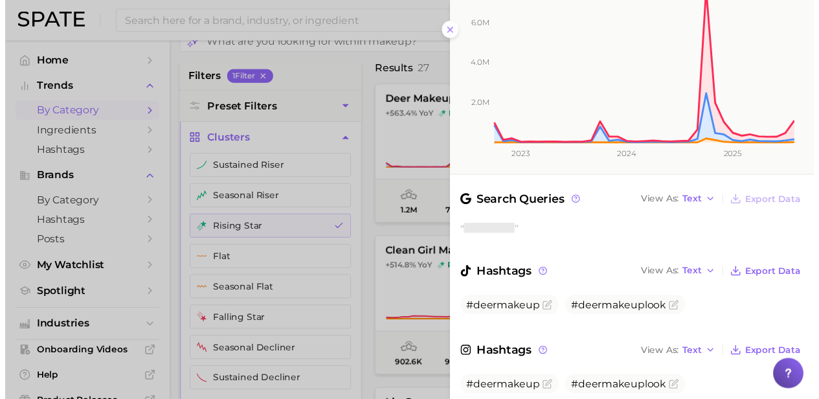
scroll to position [297, 0]
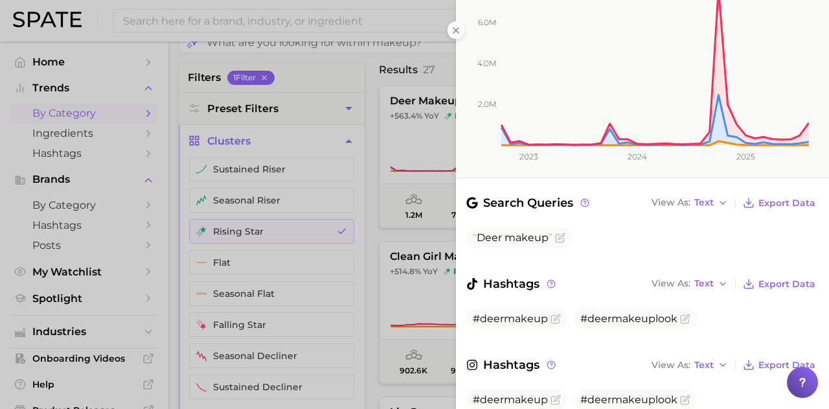
click at [373, 85] on div at bounding box center [414, 204] width 829 height 409
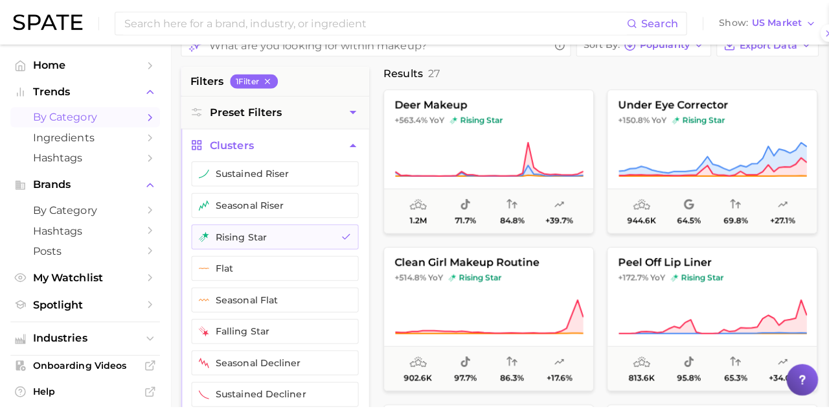
scroll to position [0, 0]
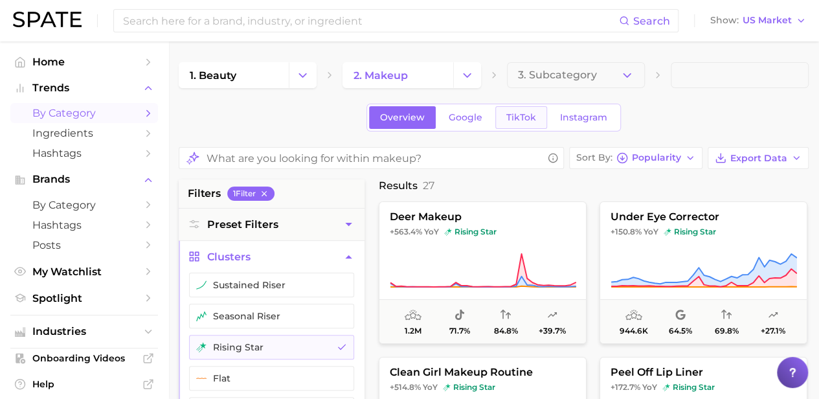
click at [531, 118] on span "TikTok" at bounding box center [521, 117] width 30 height 11
